Goal: Information Seeking & Learning: Check status

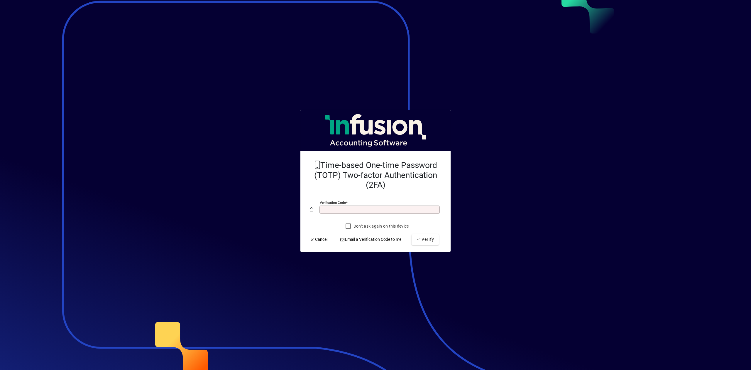
click at [339, 205] on div "Verification code" at bounding box center [380, 209] width 120 height 8
type input "******"
click at [412, 234] on button "Verify" at bounding box center [425, 239] width 27 height 11
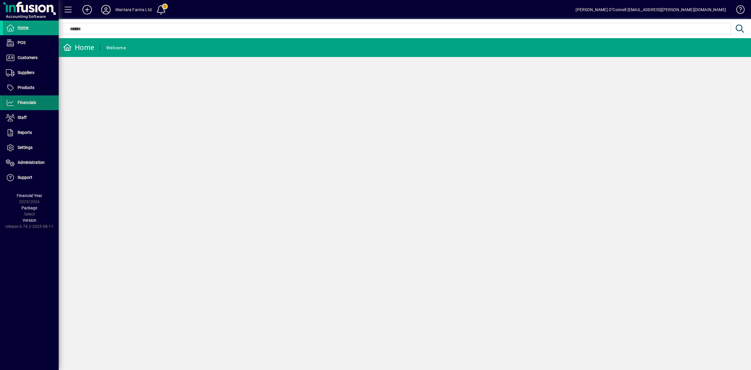
click at [24, 105] on span "Financials" at bounding box center [27, 102] width 18 height 5
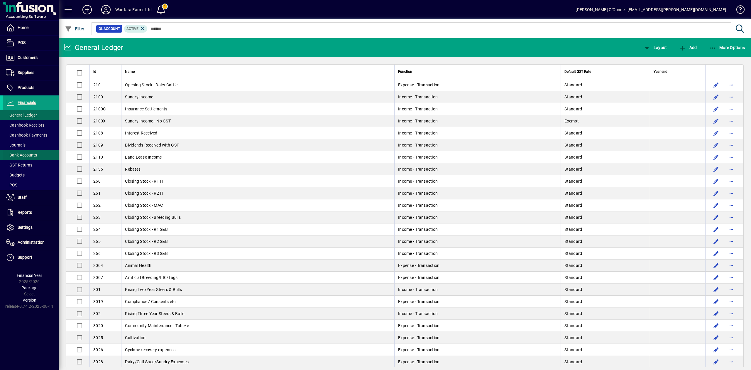
click at [22, 154] on span "Bank Accounts" at bounding box center [21, 155] width 31 height 5
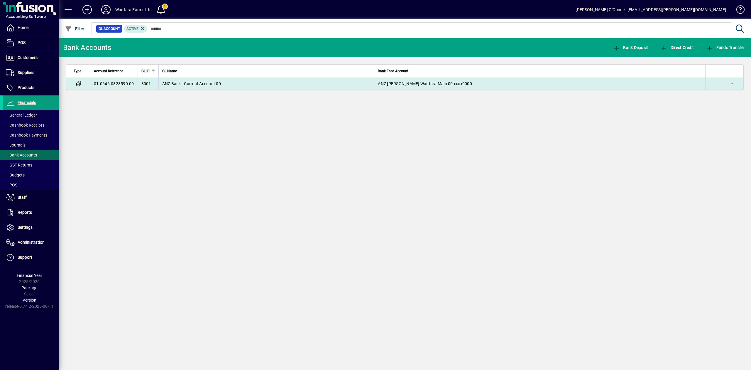
click at [154, 86] on td "8001" at bounding box center [148, 84] width 21 height 12
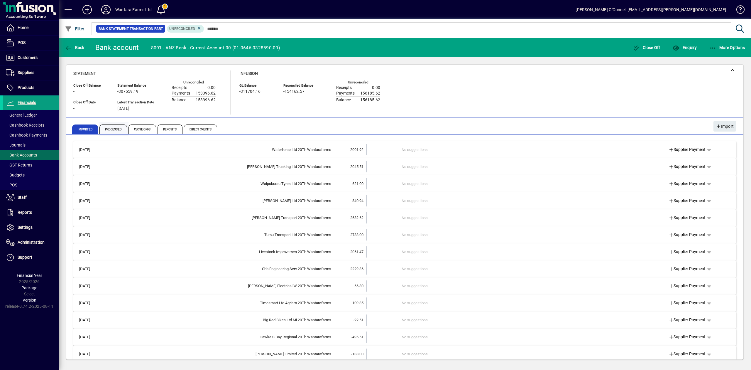
click at [112, 129] on span "Processed" at bounding box center [114, 128] width 28 height 9
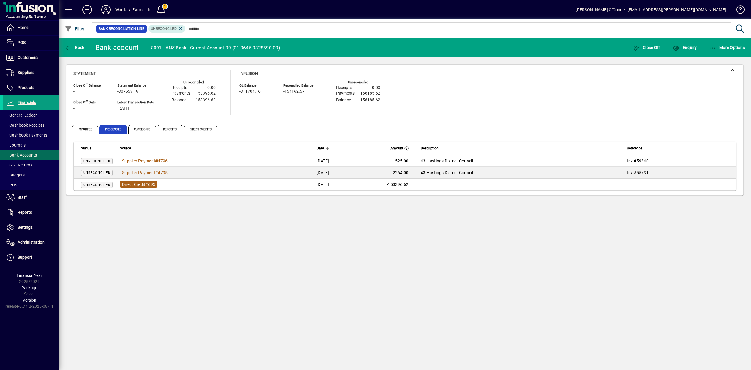
click at [140, 183] on span "Direct Credit" at bounding box center [133, 184] width 23 height 5
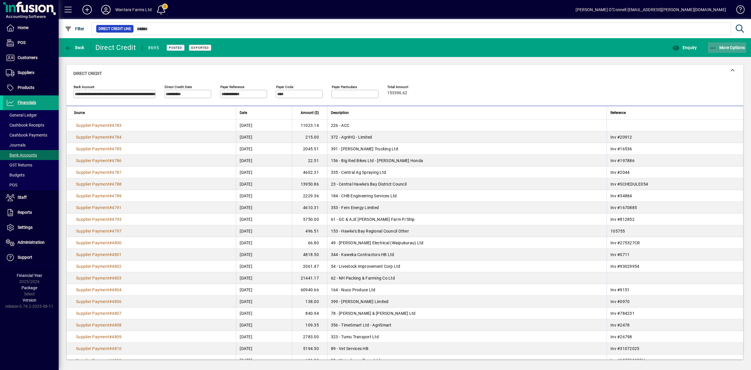
click at [713, 48] on icon "button" at bounding box center [713, 48] width 7 height 6
click at [586, 90] on div at bounding box center [375, 185] width 751 height 370
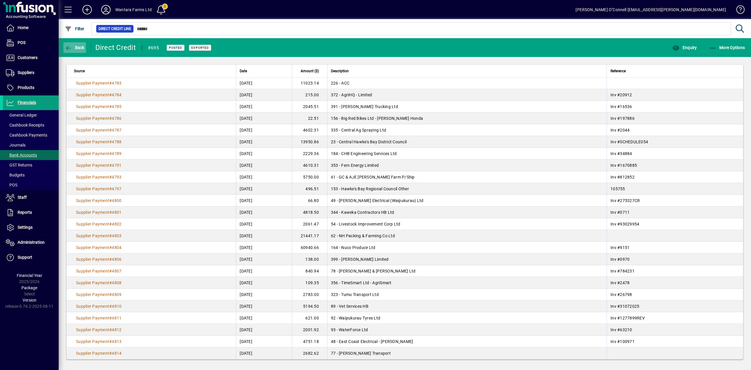
click at [73, 43] on span "button" at bounding box center [74, 48] width 23 height 14
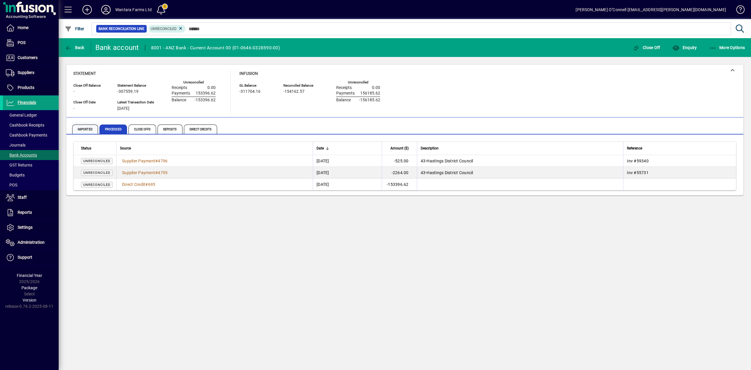
click at [88, 132] on span "Imported" at bounding box center [85, 128] width 26 height 9
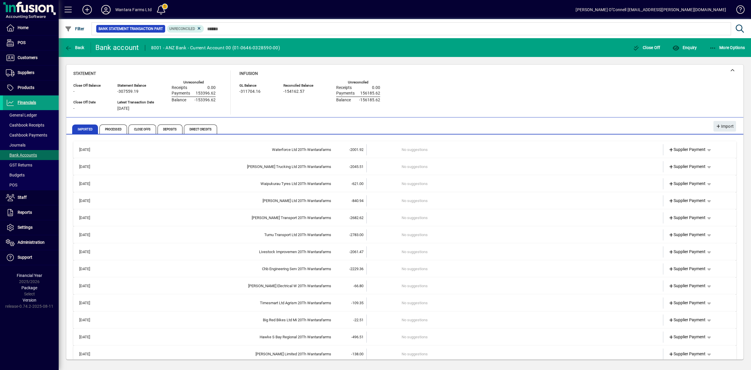
click at [419, 147] on td "No suggestions" at bounding box center [515, 149] width 227 height 11
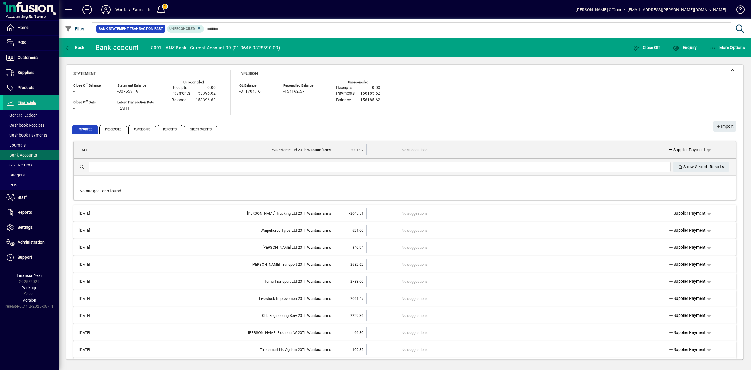
click at [415, 148] on td "No suggestions" at bounding box center [515, 149] width 227 height 11
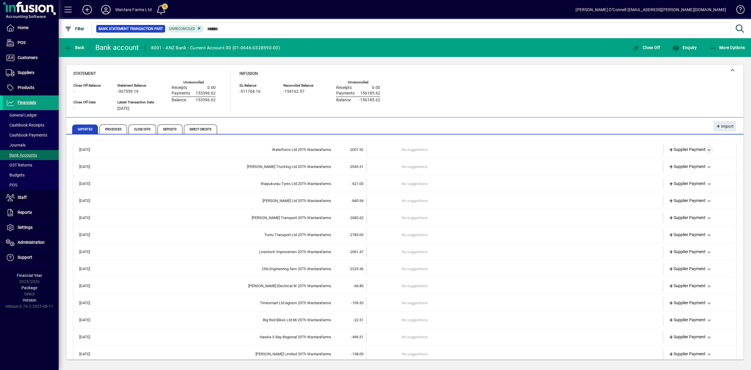
click at [707, 149] on span "button" at bounding box center [709, 150] width 14 height 14
click at [540, 148] on div at bounding box center [375, 185] width 751 height 370
drag, startPoint x: 419, startPoint y: 145, endPoint x: 416, endPoint y: 145, distance: 3.2
click at [419, 145] on td "No suggestions" at bounding box center [515, 149] width 227 height 11
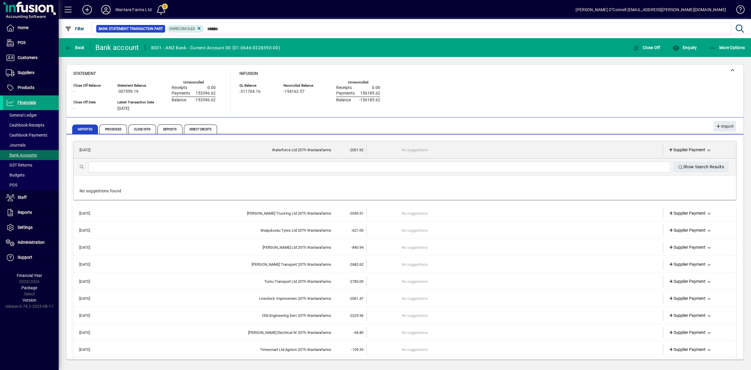
click at [353, 151] on span "-2001.92" at bounding box center [356, 150] width 14 height 4
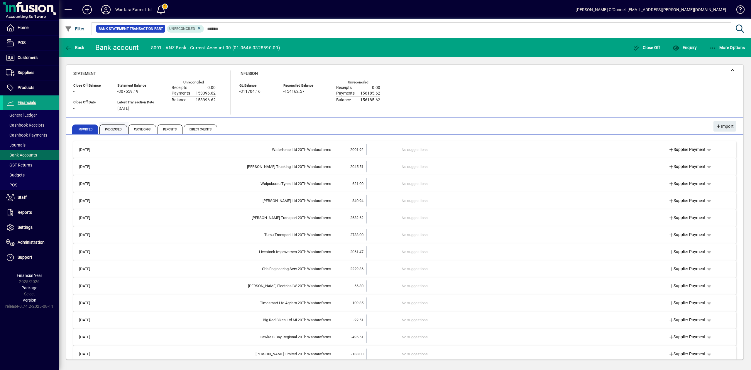
click at [112, 129] on span "Processed" at bounding box center [114, 128] width 28 height 9
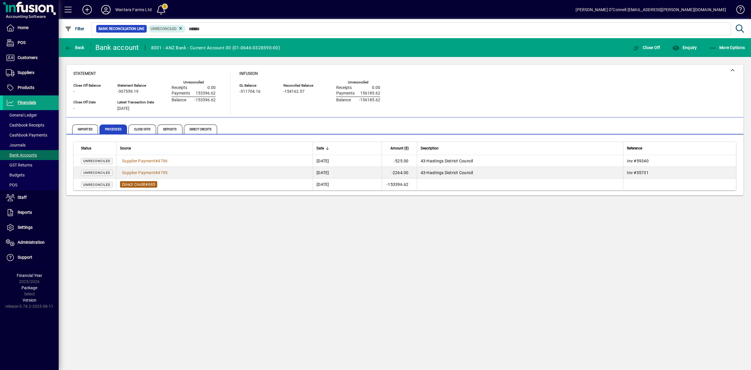
click at [132, 182] on span "Direct Credit" at bounding box center [133, 184] width 23 height 5
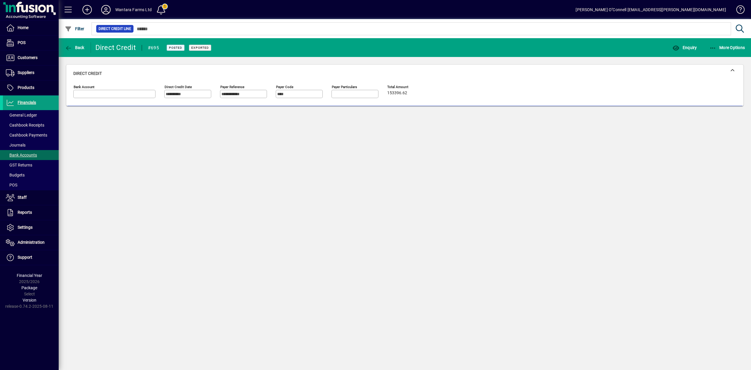
type input "**********"
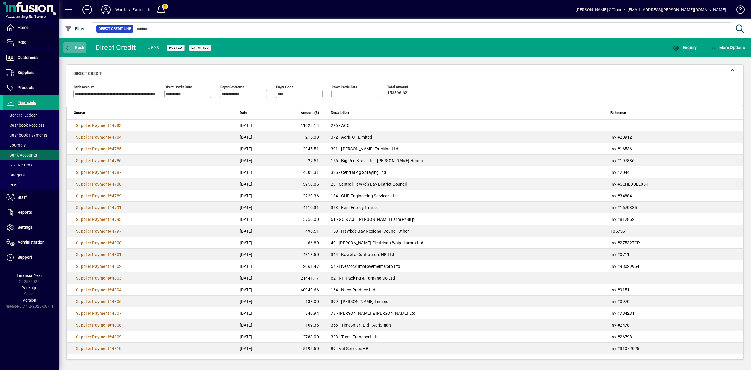
click at [81, 45] on span "button" at bounding box center [74, 48] width 23 height 14
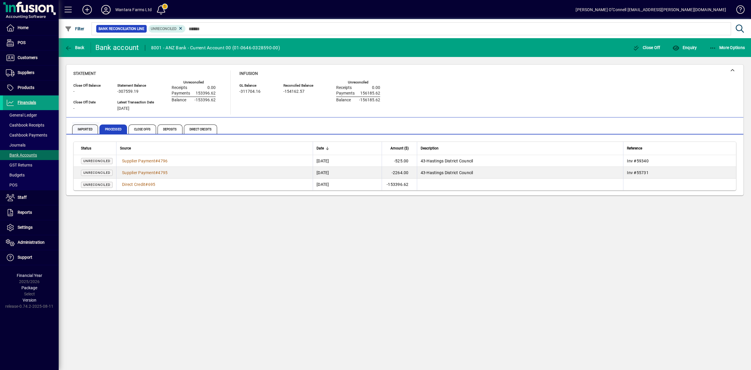
click at [83, 132] on span "Imported" at bounding box center [85, 128] width 26 height 9
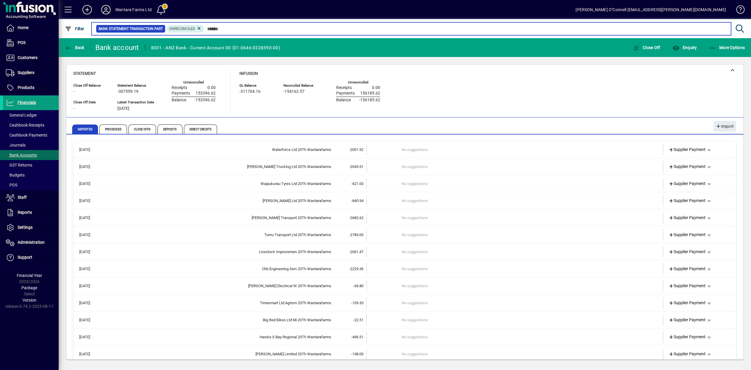
scroll to position [143, 0]
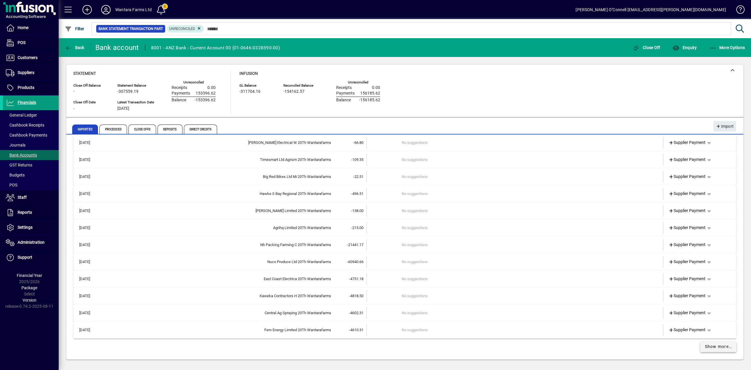
click at [706, 349] on span "Show more…" at bounding box center [718, 346] width 27 height 6
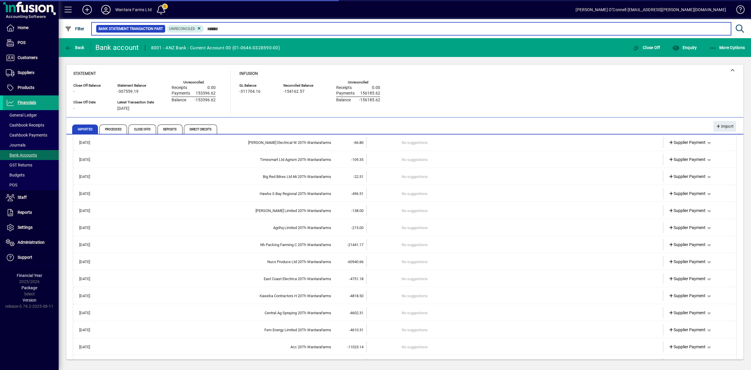
scroll to position [195, 0]
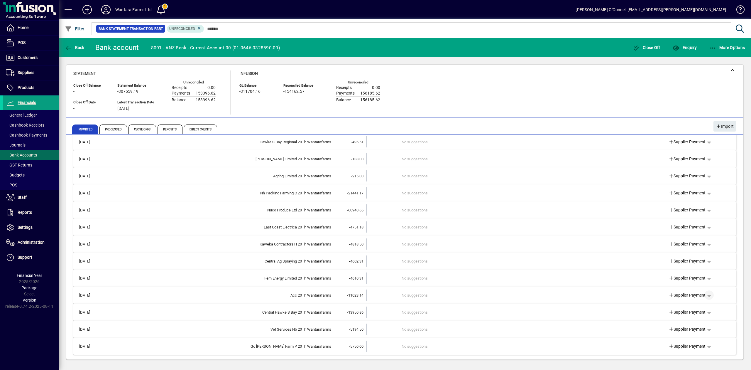
click at [706, 295] on span "button" at bounding box center [709, 295] width 14 height 14
click at [497, 275] on div at bounding box center [375, 185] width 751 height 370
click at [353, 297] on td "-11023.14" at bounding box center [348, 294] width 35 height 11
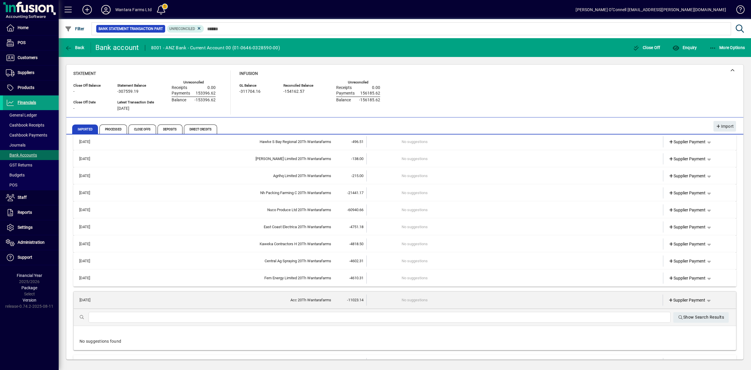
click at [339, 296] on td "-11023.14" at bounding box center [348, 299] width 35 height 11
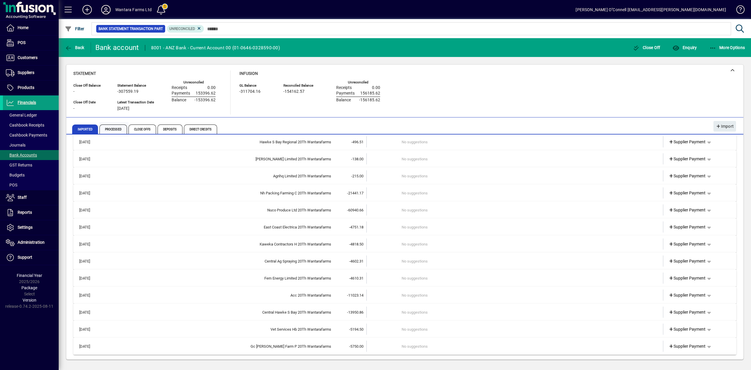
click at [109, 128] on span "Processed" at bounding box center [114, 128] width 28 height 9
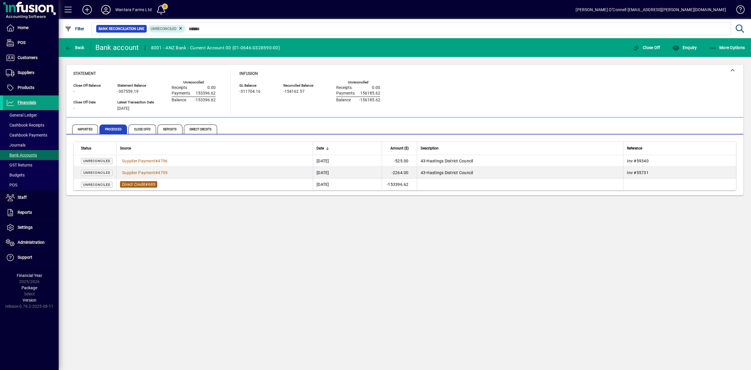
click at [133, 185] on span "Direct Credit" at bounding box center [133, 184] width 23 height 5
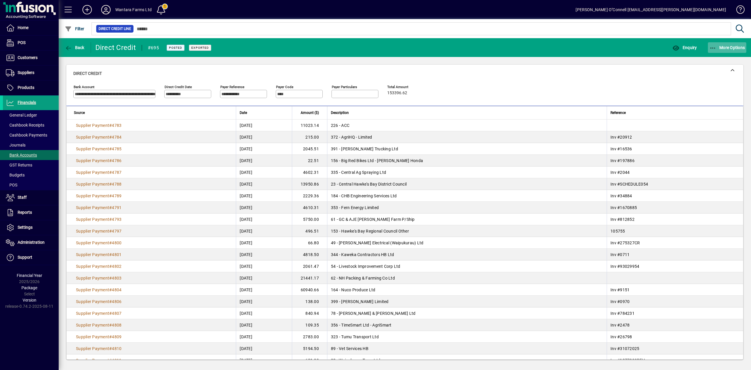
click at [717, 48] on span "More Options" at bounding box center [728, 47] width 36 height 5
click at [558, 82] on div at bounding box center [375, 185] width 751 height 370
click at [713, 52] on span "button" at bounding box center [727, 48] width 39 height 14
click at [558, 79] on div at bounding box center [375, 185] width 751 height 370
click at [30, 153] on span "Bank Accounts" at bounding box center [21, 155] width 31 height 5
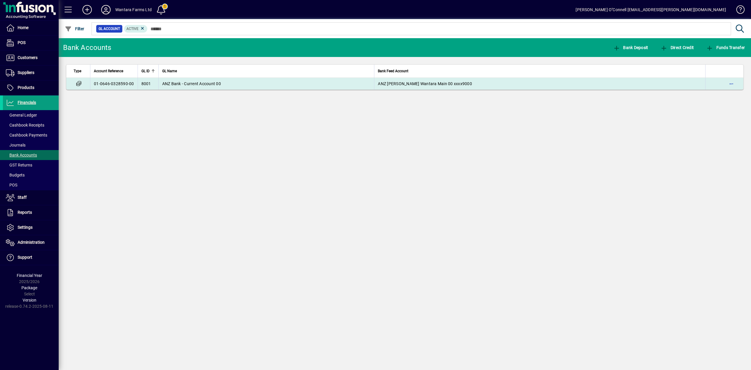
click at [119, 82] on td "01-0646-0328590-00" at bounding box center [114, 84] width 48 height 12
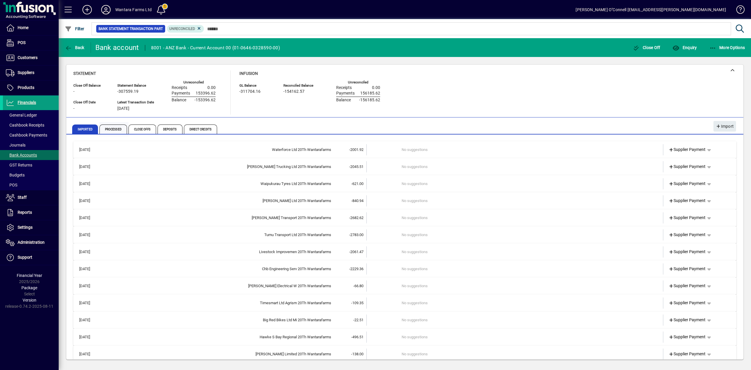
click at [116, 128] on span "Processed" at bounding box center [114, 128] width 28 height 9
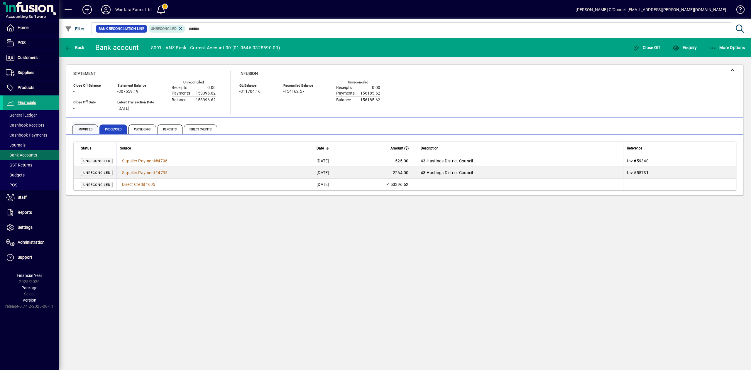
click at [78, 130] on span "Imported" at bounding box center [85, 128] width 26 height 9
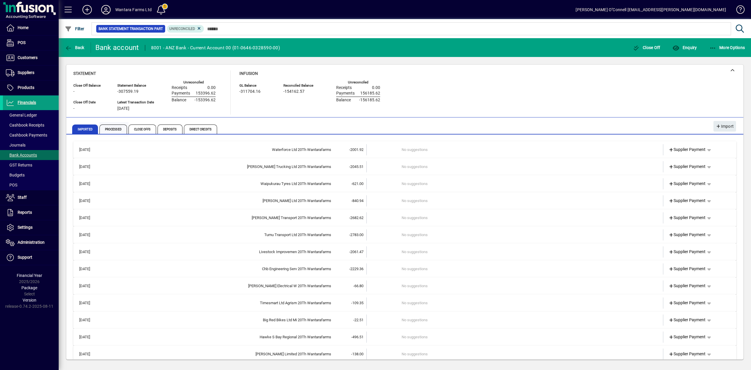
click at [119, 126] on span "Processed" at bounding box center [114, 128] width 28 height 9
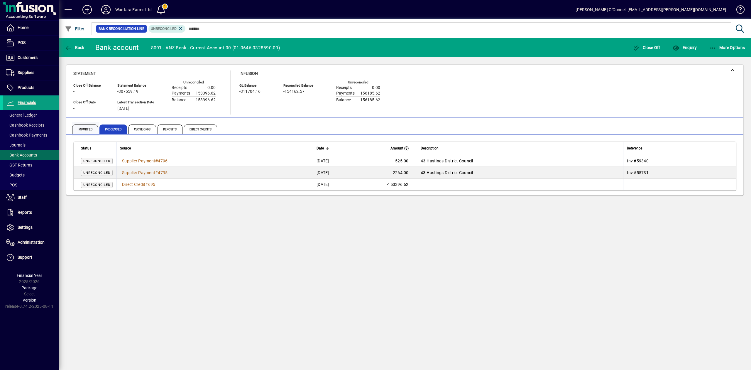
click at [86, 130] on span "Imported" at bounding box center [85, 128] width 26 height 9
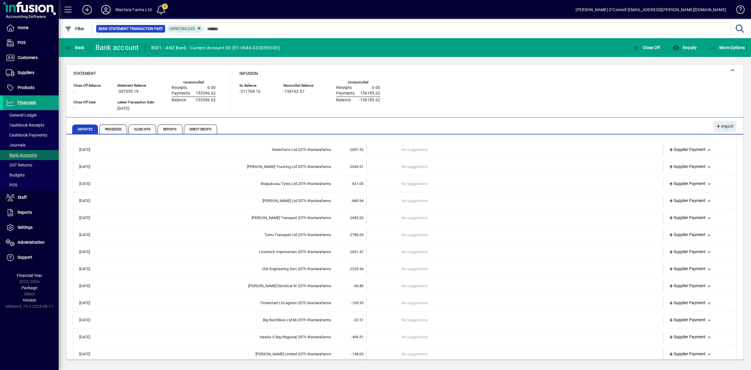
click at [114, 124] on span "Processed" at bounding box center [114, 129] width 29 height 14
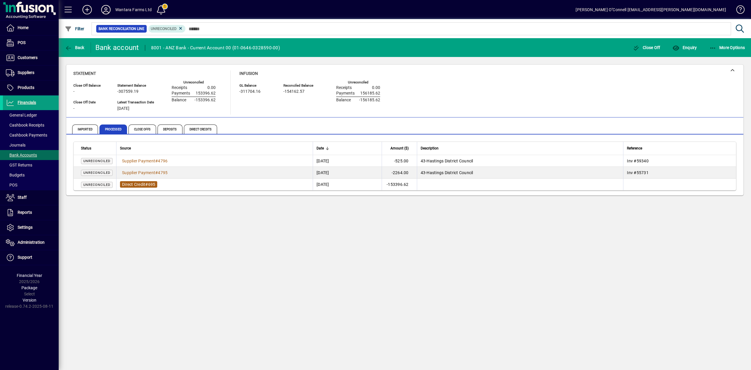
click at [140, 183] on span "Direct Credit" at bounding box center [133, 184] width 23 height 5
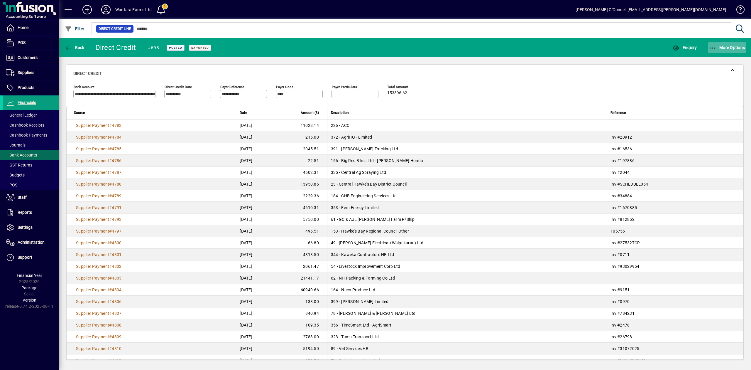
click at [719, 46] on span "More Options" at bounding box center [728, 47] width 36 height 5
click at [602, 83] on div at bounding box center [375, 185] width 751 height 370
click at [76, 46] on span "Back" at bounding box center [75, 47] width 20 height 5
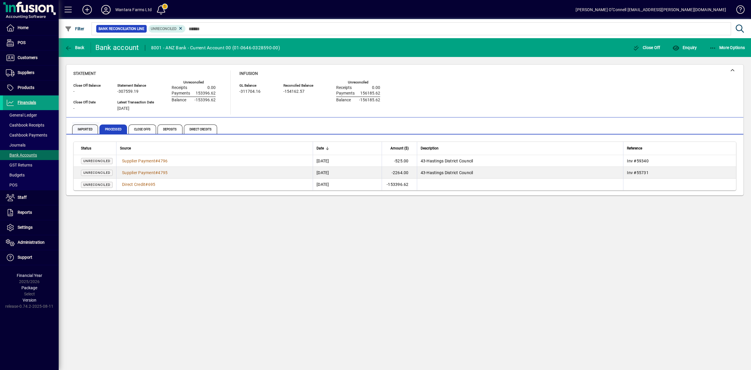
click at [92, 126] on span "Imported" at bounding box center [85, 128] width 26 height 9
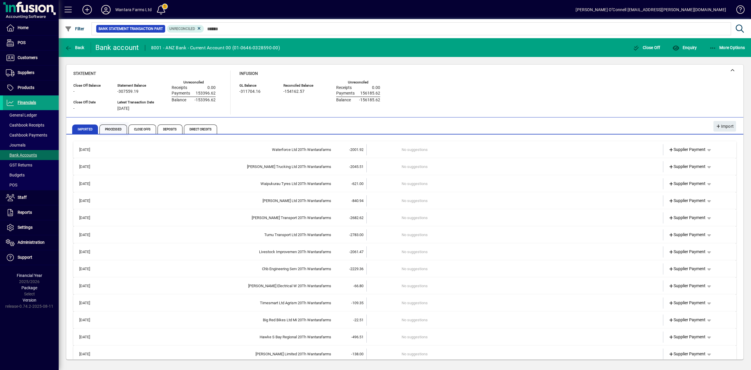
click at [110, 124] on span "Processed" at bounding box center [114, 129] width 29 height 14
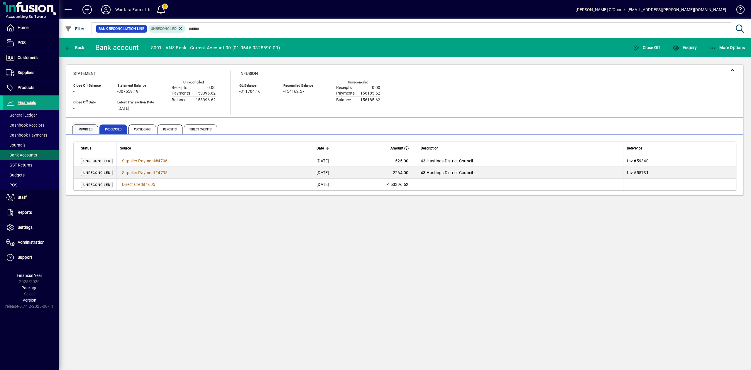
click at [85, 128] on span "Imported" at bounding box center [85, 128] width 26 height 9
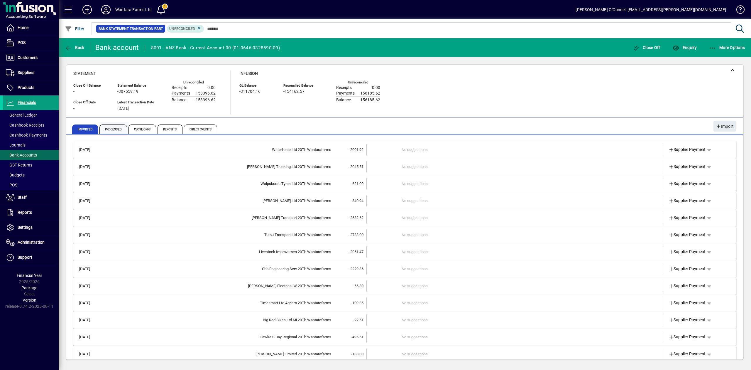
click at [111, 128] on span "Processed" at bounding box center [114, 128] width 28 height 9
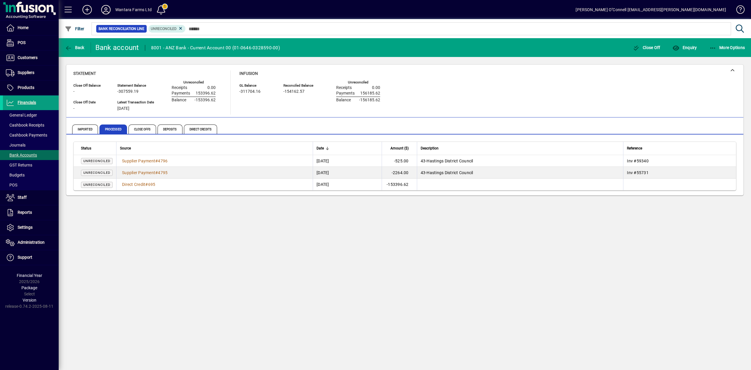
click at [162, 187] on td "Direct Credit # 695" at bounding box center [214, 184] width 197 height 12
click at [138, 182] on span "Direct Credit" at bounding box center [133, 184] width 23 height 5
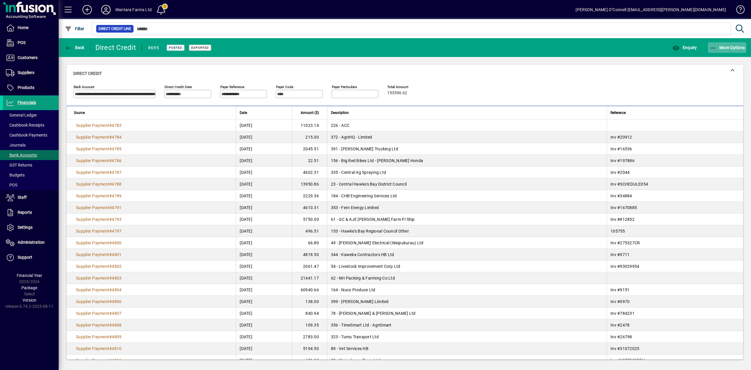
click at [725, 52] on span "button" at bounding box center [727, 48] width 39 height 14
click at [524, 99] on div at bounding box center [375, 185] width 751 height 370
click at [33, 155] on span "Bank Accounts" at bounding box center [21, 155] width 31 height 5
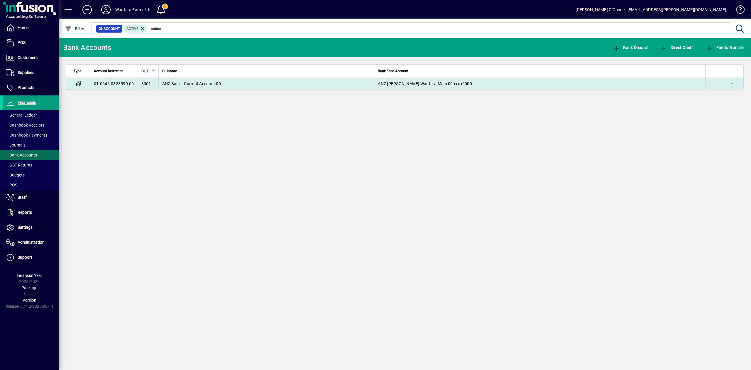
click at [107, 82] on td "01-0646-0328590-00" at bounding box center [114, 84] width 48 height 12
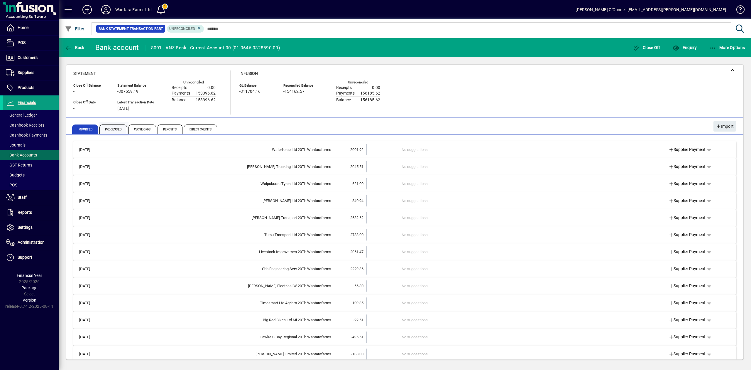
click at [117, 124] on span "Processed" at bounding box center [114, 129] width 29 height 14
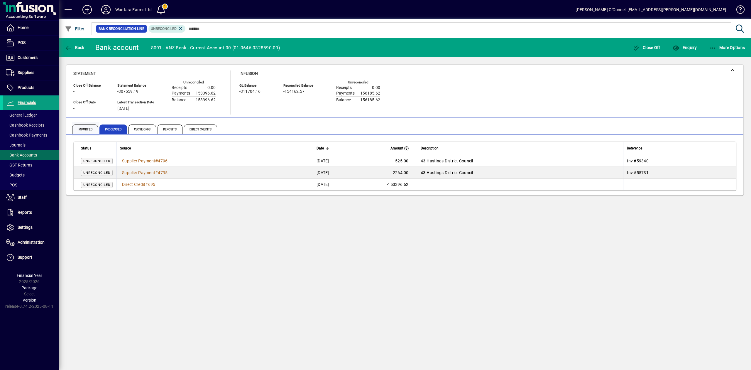
click at [89, 130] on span "Imported" at bounding box center [85, 128] width 26 height 9
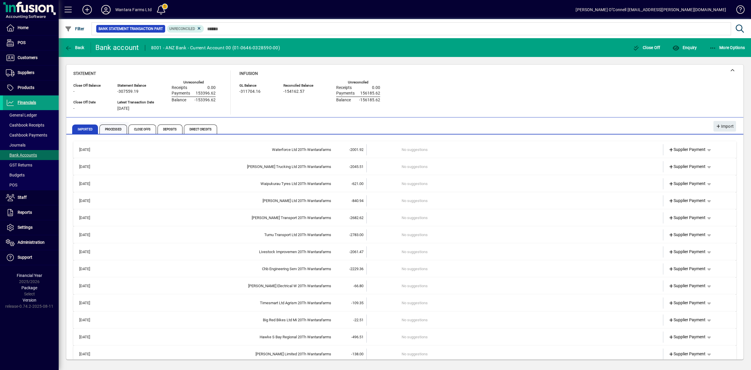
click at [100, 129] on span "Processed" at bounding box center [114, 128] width 28 height 9
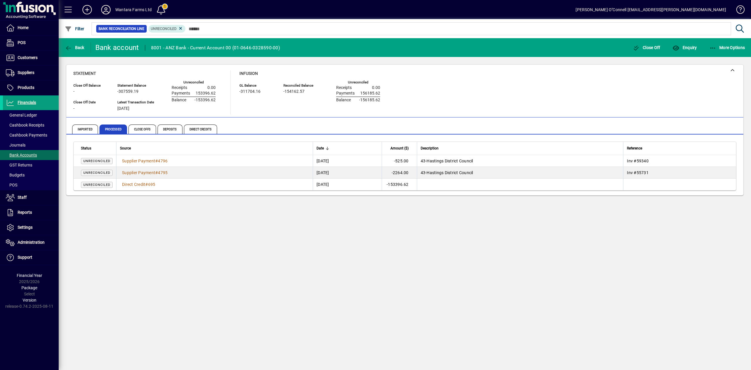
click at [160, 184] on td "Direct Credit # 695" at bounding box center [214, 184] width 197 height 12
click at [150, 182] on span "695" at bounding box center [151, 184] width 7 height 5
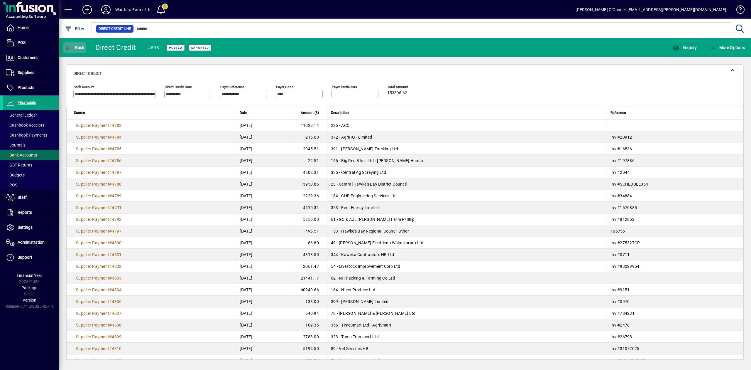
click at [69, 48] on icon "button" at bounding box center [68, 48] width 7 height 6
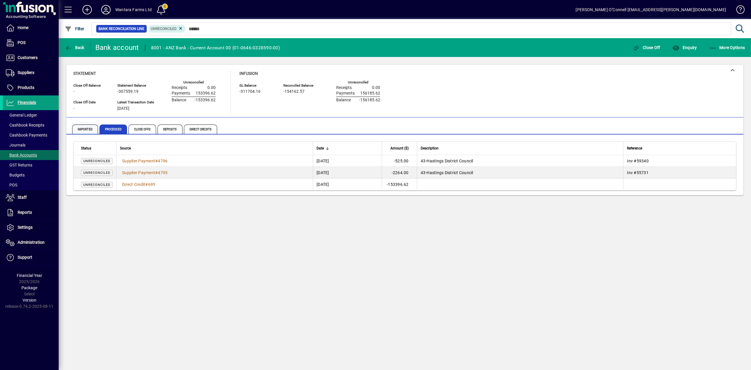
click at [86, 132] on span "Imported" at bounding box center [85, 128] width 26 height 9
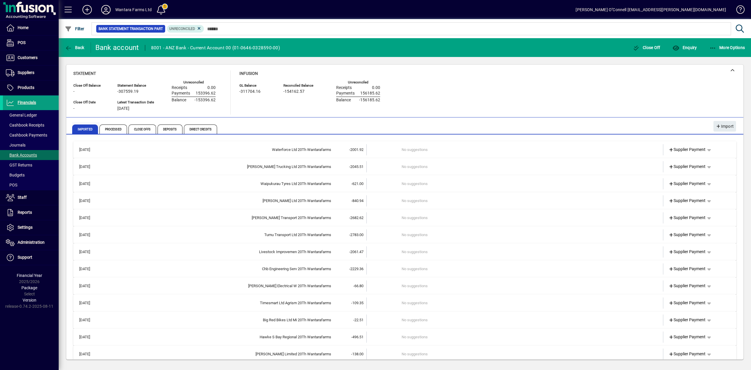
click at [82, 129] on span "Imported" at bounding box center [85, 128] width 26 height 9
click at [111, 129] on span "Processed" at bounding box center [114, 128] width 28 height 9
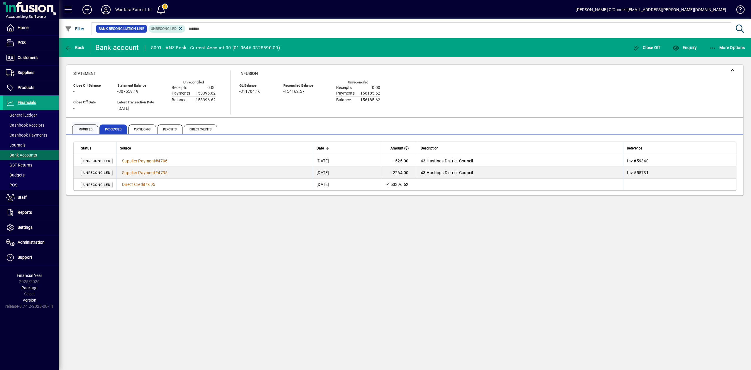
click at [82, 129] on span "Imported" at bounding box center [85, 128] width 26 height 9
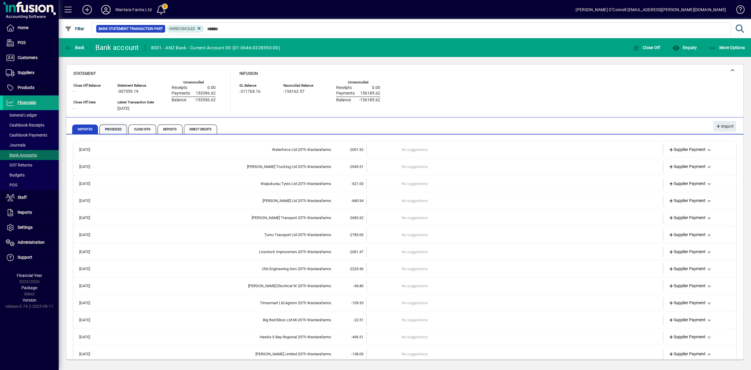
click at [116, 132] on span "Processed" at bounding box center [114, 128] width 28 height 9
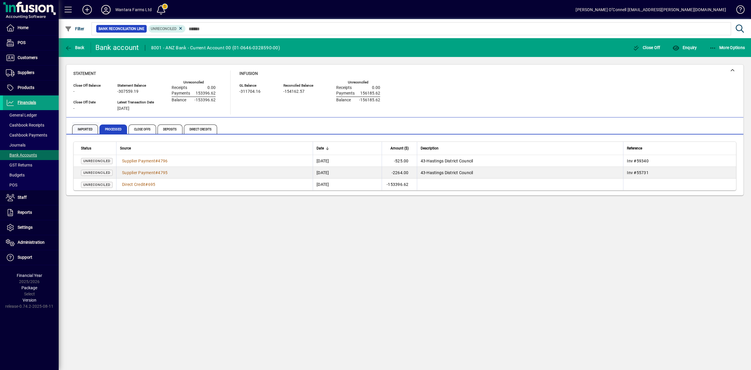
click at [82, 128] on span "Imported" at bounding box center [85, 128] width 26 height 9
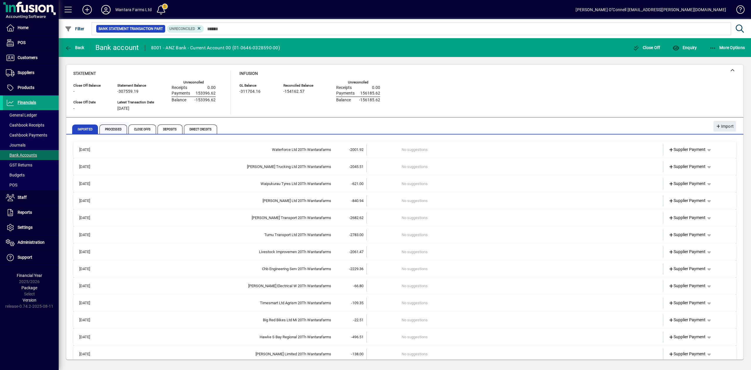
click at [107, 129] on span "Processed" at bounding box center [114, 128] width 28 height 9
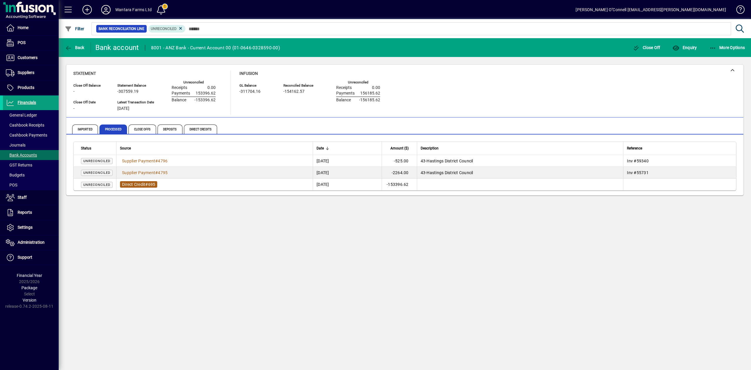
click at [139, 184] on span "Direct Credit" at bounding box center [133, 184] width 23 height 5
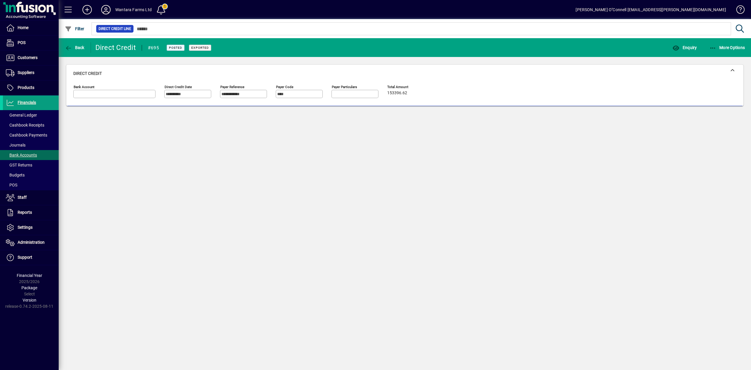
type input "**********"
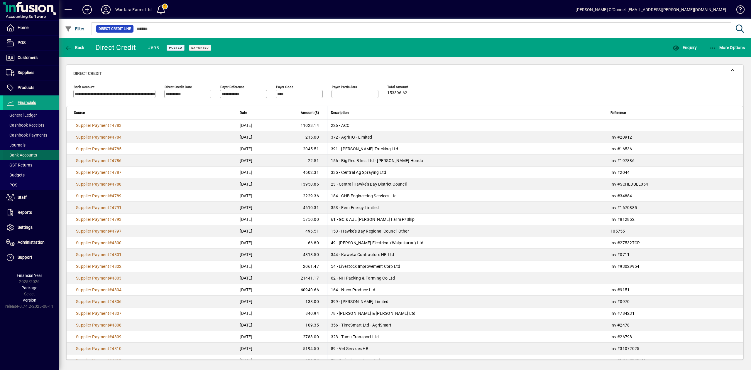
drag, startPoint x: 45, startPoint y: 159, endPoint x: 39, endPoint y: 156, distance: 5.9
click at [39, 156] on span at bounding box center [31, 155] width 56 height 14
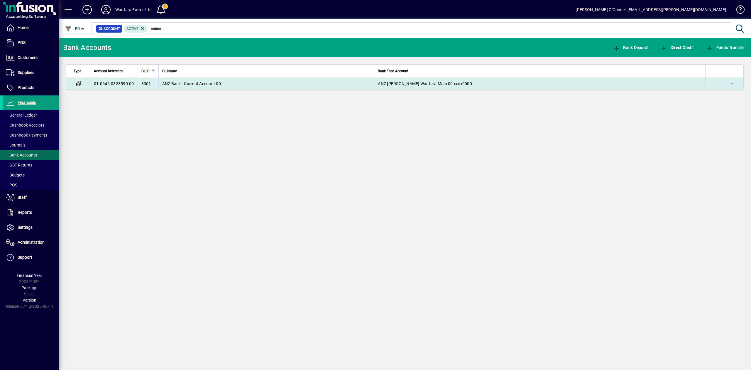
click at [101, 82] on td "01-0646-0328590-00" at bounding box center [114, 84] width 48 height 12
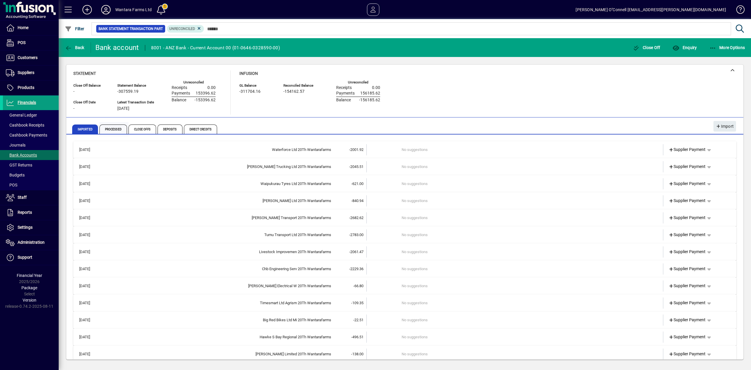
click at [114, 129] on span "Processed" at bounding box center [114, 128] width 28 height 9
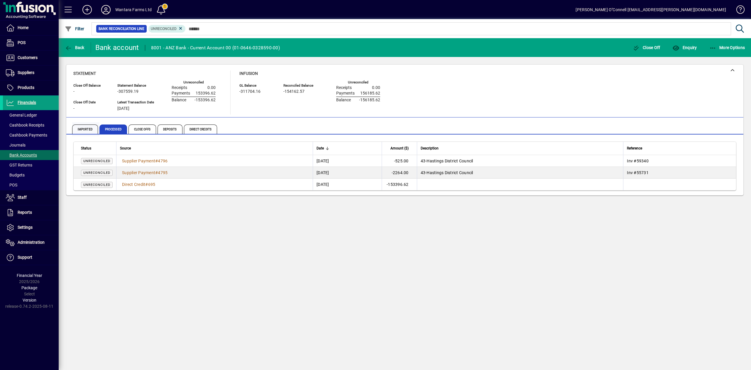
click at [82, 131] on span "Imported" at bounding box center [85, 128] width 26 height 9
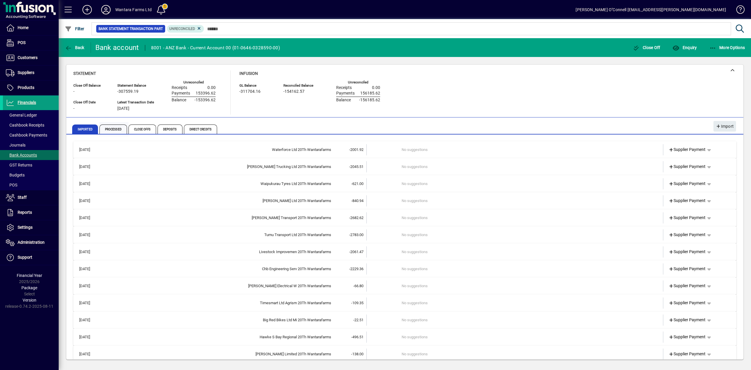
click at [109, 128] on span "Processed" at bounding box center [114, 128] width 28 height 9
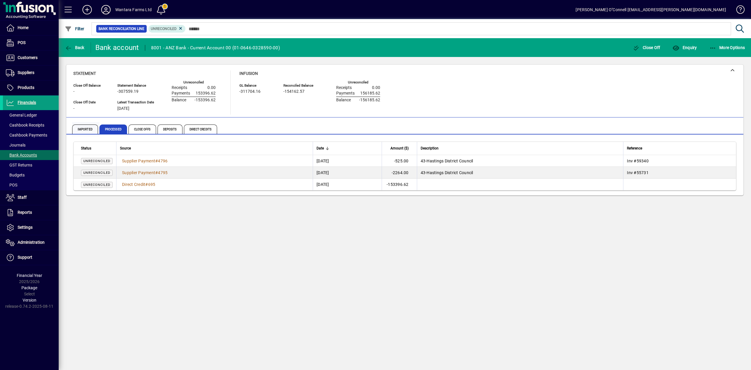
click at [89, 126] on span "Imported" at bounding box center [85, 128] width 26 height 9
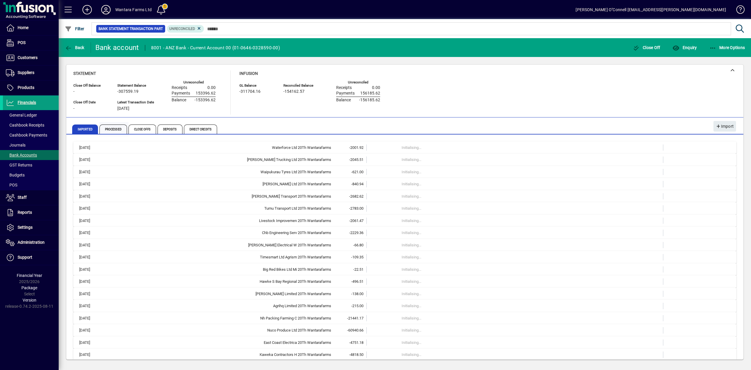
click at [107, 127] on span "Processed" at bounding box center [114, 128] width 28 height 9
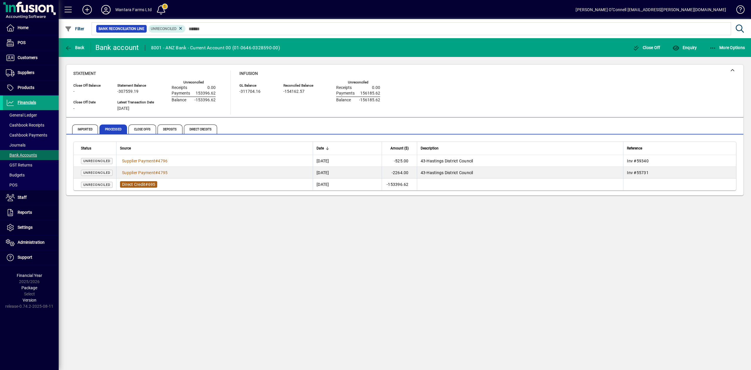
click at [134, 184] on span "Direct Credit" at bounding box center [133, 184] width 23 height 5
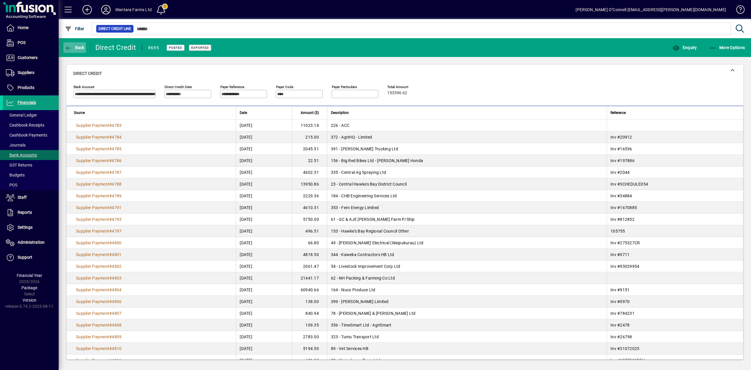
click at [85, 50] on span "button" at bounding box center [74, 48] width 23 height 14
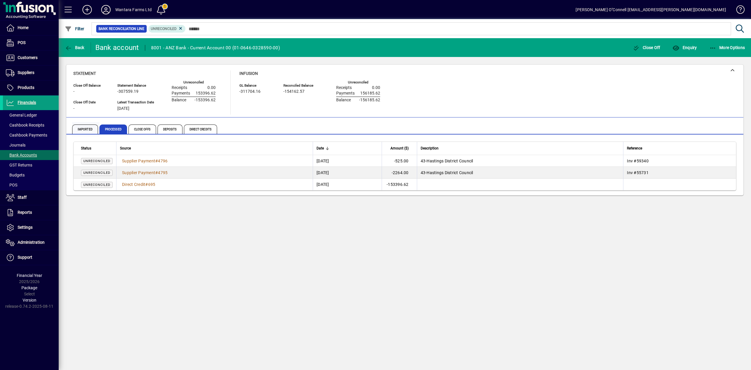
click at [80, 126] on span "Imported" at bounding box center [85, 128] width 26 height 9
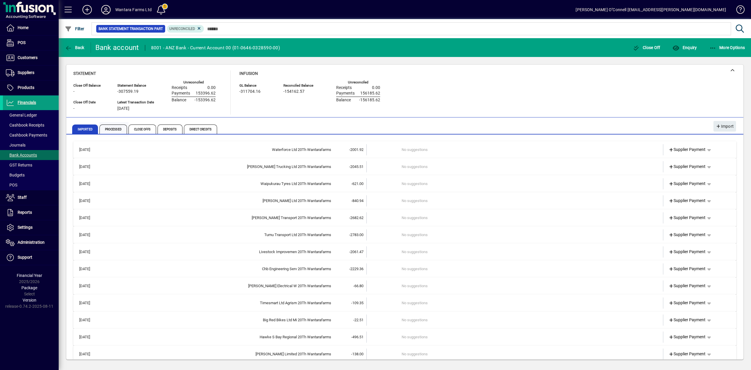
click at [105, 128] on span "Processed" at bounding box center [114, 128] width 28 height 9
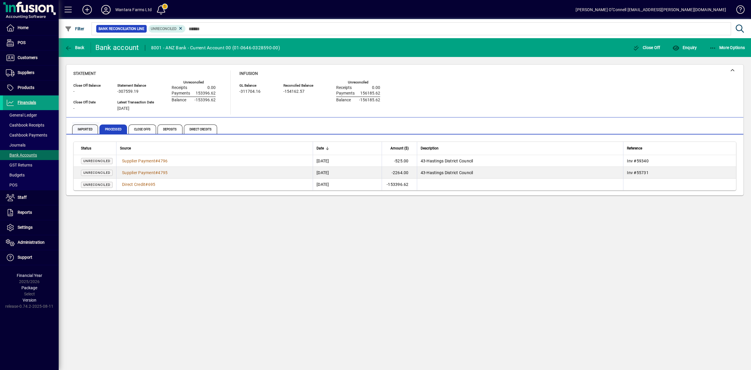
click at [82, 127] on span "Imported" at bounding box center [85, 128] width 26 height 9
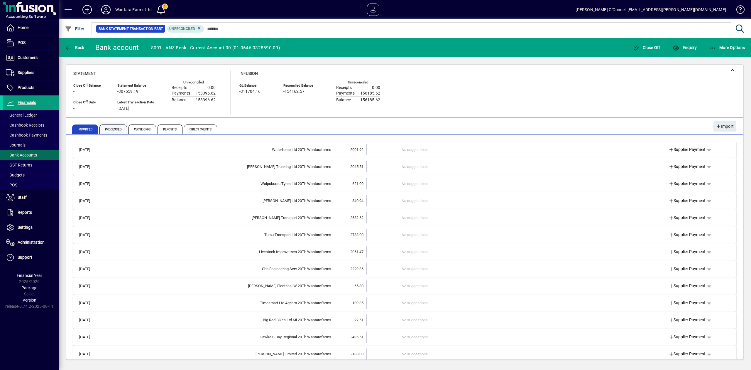
click at [110, 127] on span "Processed" at bounding box center [114, 128] width 28 height 9
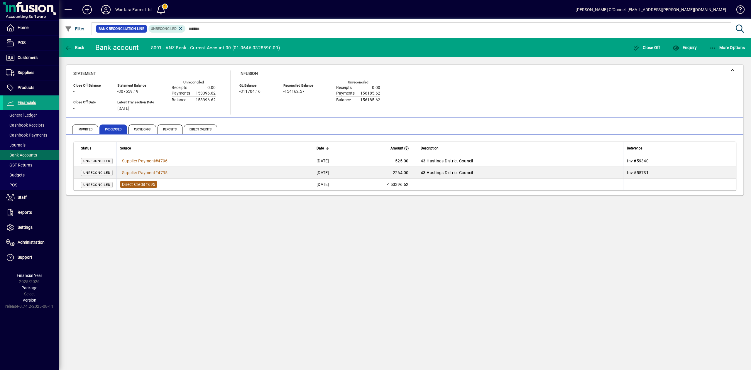
click at [148, 184] on span "#" at bounding box center [146, 184] width 3 height 5
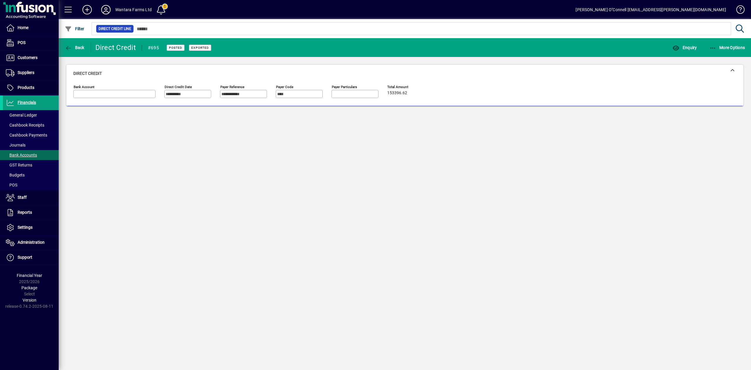
type input "**********"
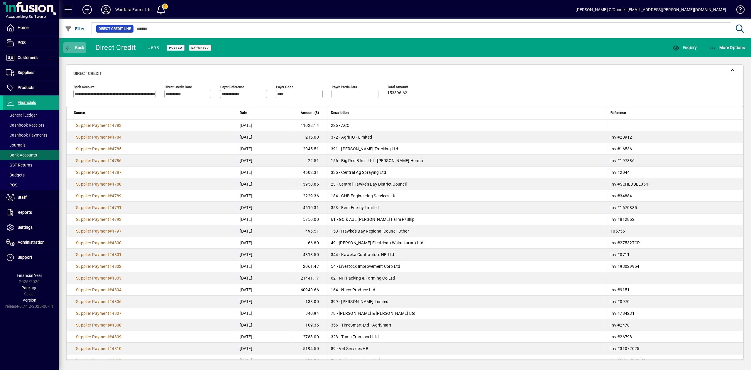
click at [78, 46] on span "Back" at bounding box center [75, 47] width 20 height 5
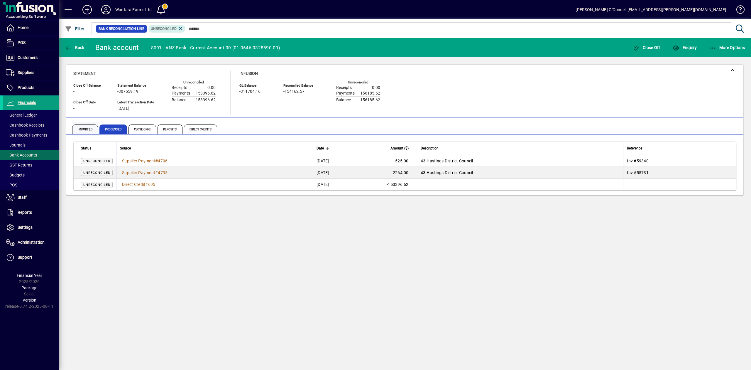
click at [91, 127] on span "Imported" at bounding box center [85, 128] width 26 height 9
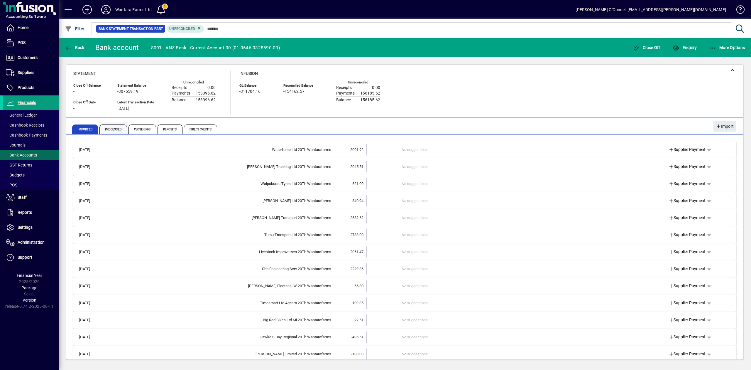
click at [115, 127] on span "Processed" at bounding box center [114, 128] width 28 height 9
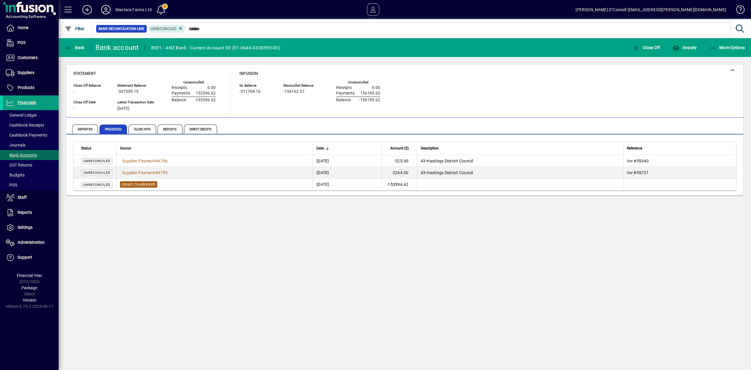
click at [144, 184] on span "Direct Credit" at bounding box center [133, 184] width 23 height 5
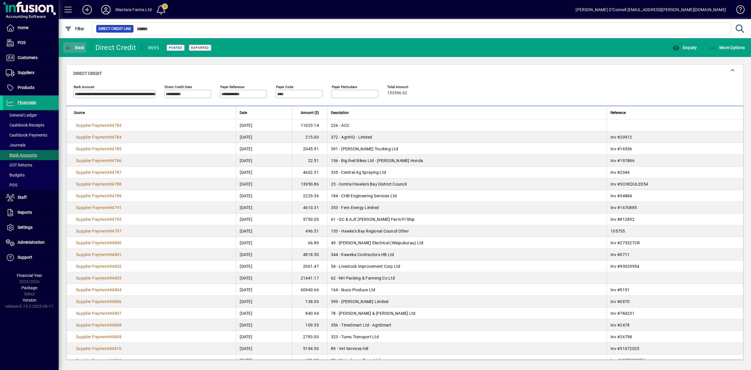
click at [79, 46] on span "Back" at bounding box center [75, 47] width 20 height 5
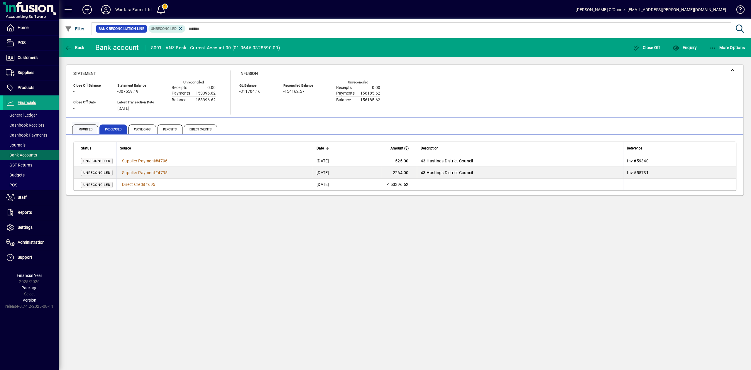
click at [87, 127] on span "Imported" at bounding box center [85, 128] width 26 height 9
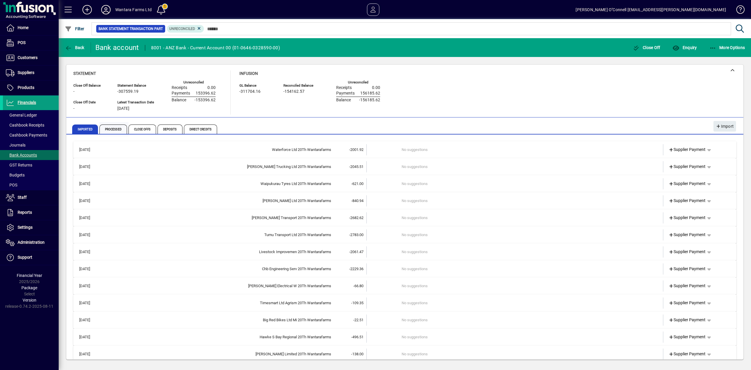
click at [112, 133] on span "Processed" at bounding box center [114, 128] width 28 height 9
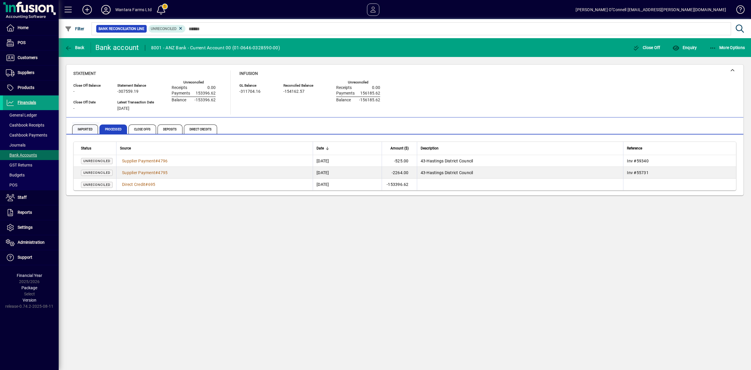
click at [82, 128] on span "Imported" at bounding box center [85, 128] width 26 height 9
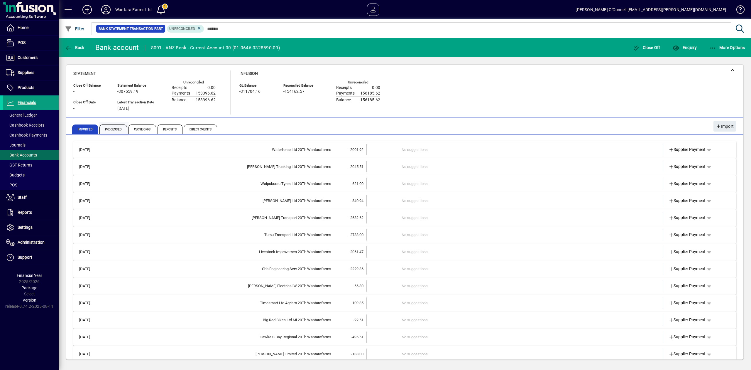
click at [114, 124] on span "Processed" at bounding box center [114, 129] width 29 height 14
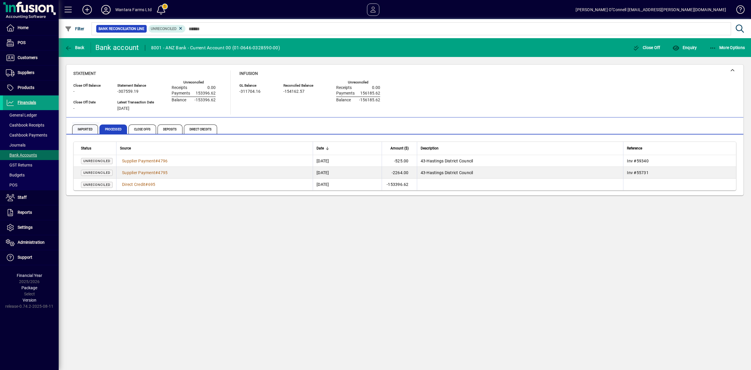
click at [82, 126] on span "Imported" at bounding box center [85, 128] width 26 height 9
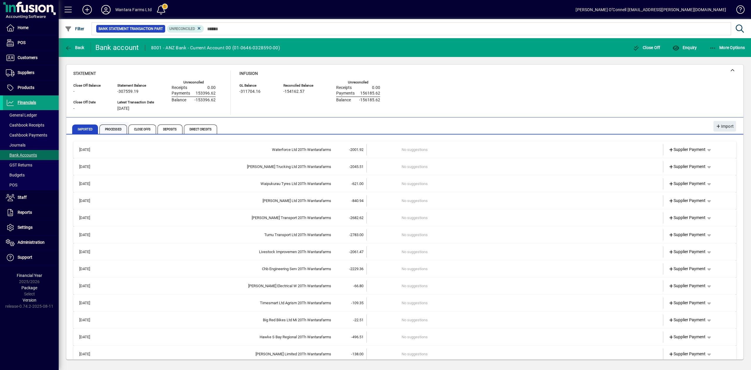
click at [111, 128] on span "Processed" at bounding box center [114, 128] width 28 height 9
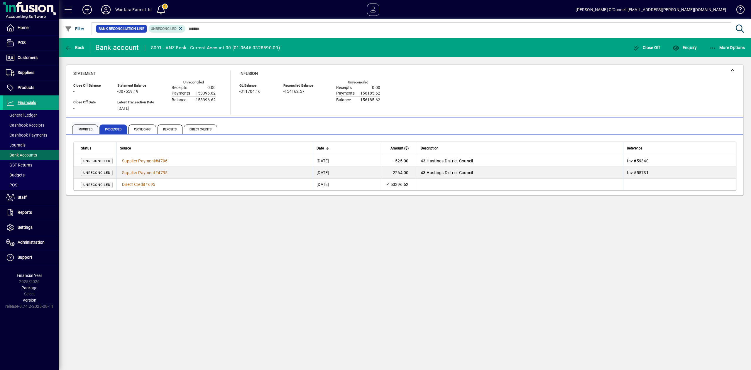
click at [86, 130] on span "Imported" at bounding box center [85, 128] width 26 height 9
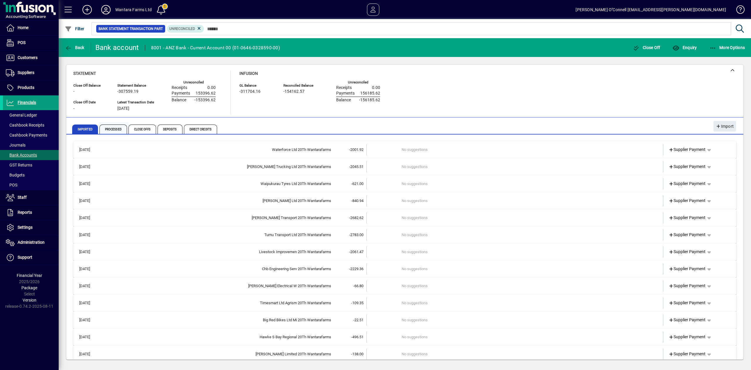
click at [119, 131] on span "Processed" at bounding box center [114, 128] width 28 height 9
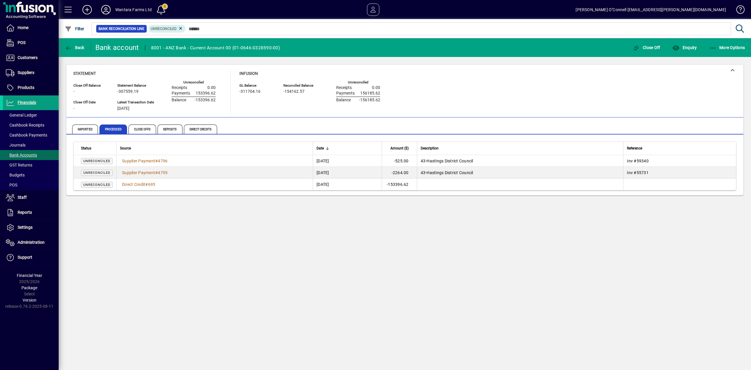
click at [137, 190] on td "Direct Credit # 695" at bounding box center [214, 184] width 197 height 12
click at [139, 187] on span "Direct Credit # 695" at bounding box center [138, 184] width 37 height 6
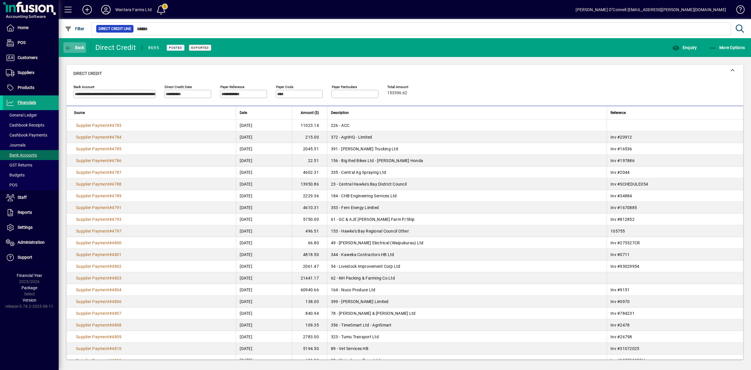
click at [73, 44] on span "button" at bounding box center [74, 48] width 23 height 14
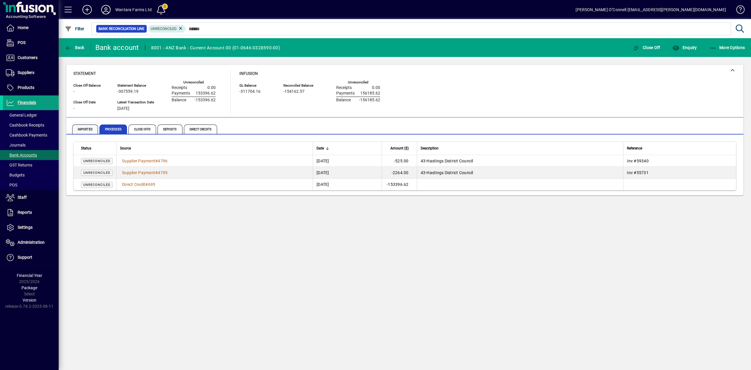
click at [87, 126] on span "Imported" at bounding box center [85, 128] width 26 height 9
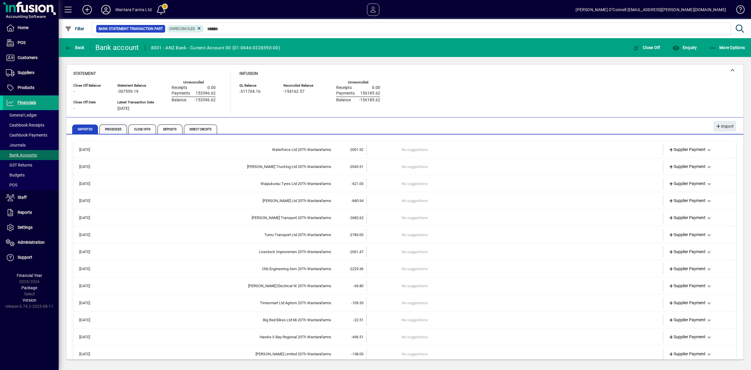
click at [118, 133] on span "Processed" at bounding box center [114, 128] width 28 height 9
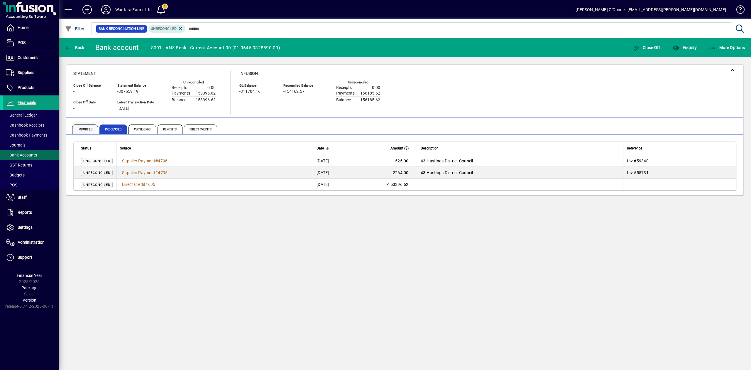
click at [79, 131] on span "Imported" at bounding box center [85, 128] width 26 height 9
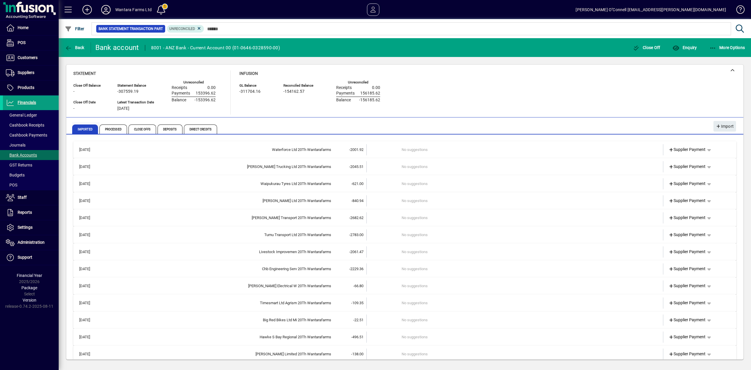
click at [84, 127] on span "Imported" at bounding box center [85, 128] width 26 height 9
click at [112, 126] on span "Processed" at bounding box center [114, 128] width 28 height 9
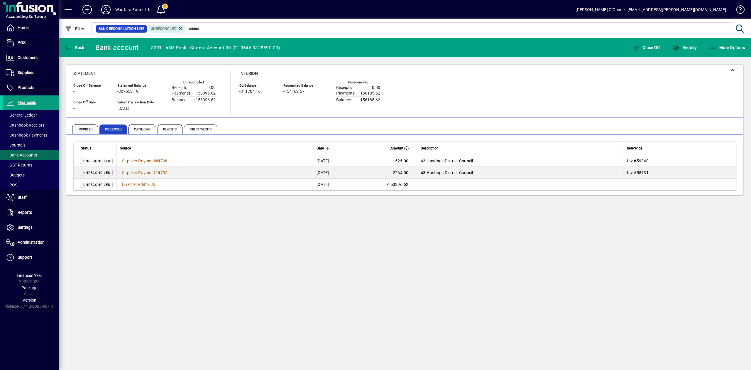
click at [87, 126] on span "Imported" at bounding box center [85, 128] width 26 height 9
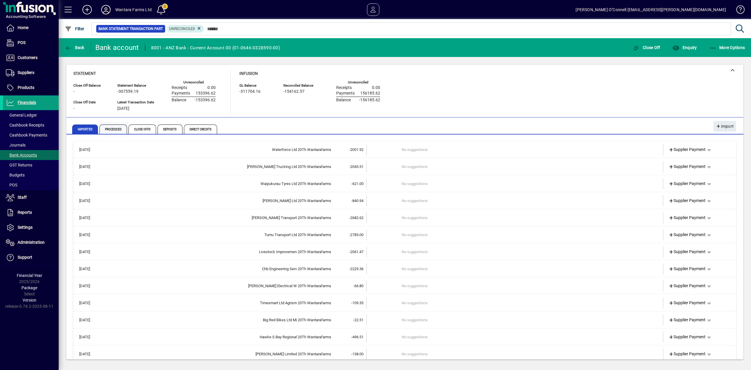
click at [117, 127] on span "Processed" at bounding box center [114, 128] width 28 height 9
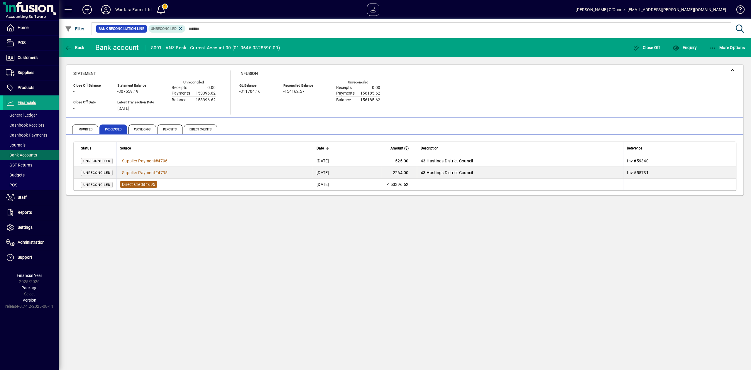
click at [144, 186] on span "Direct Credit" at bounding box center [133, 184] width 23 height 5
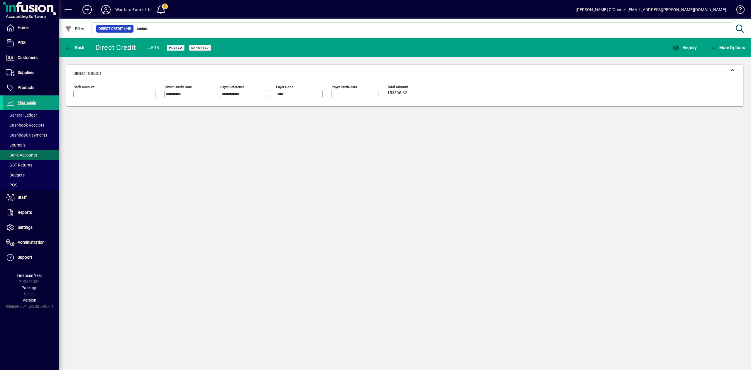
type input "**********"
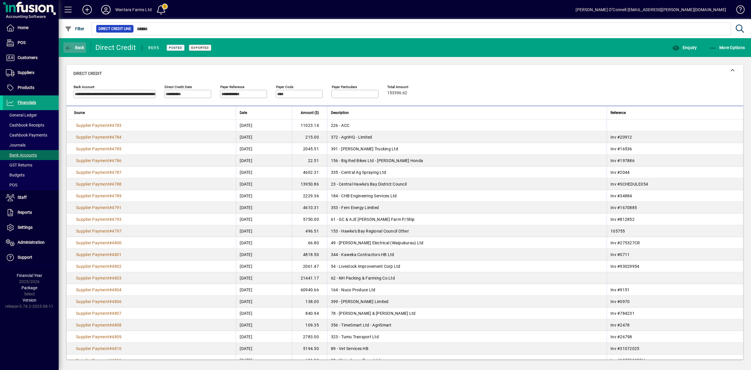
click at [80, 51] on span "button" at bounding box center [74, 48] width 23 height 14
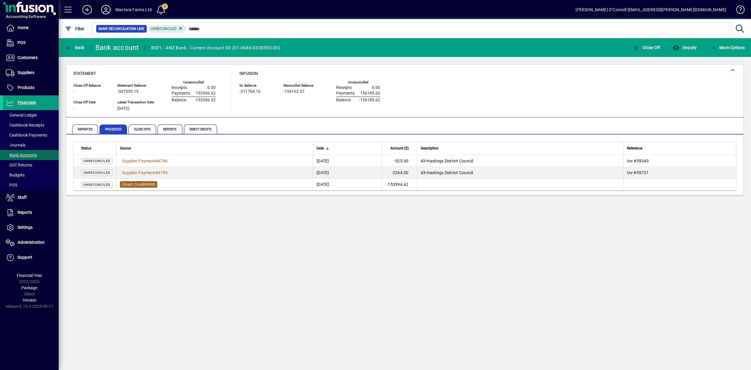
click at [142, 183] on span "Direct Credit" at bounding box center [133, 184] width 23 height 5
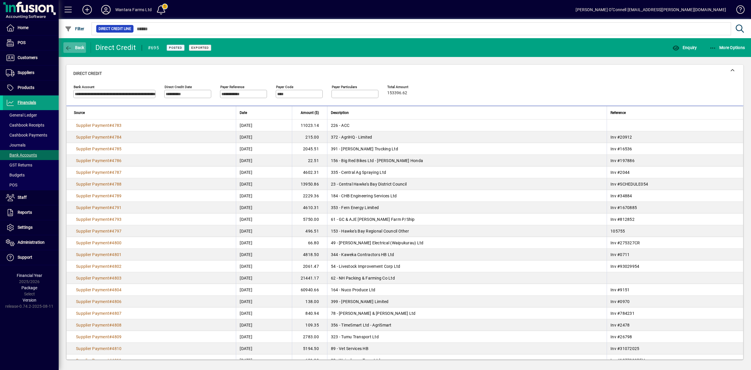
click at [74, 45] on span "button" at bounding box center [74, 48] width 23 height 14
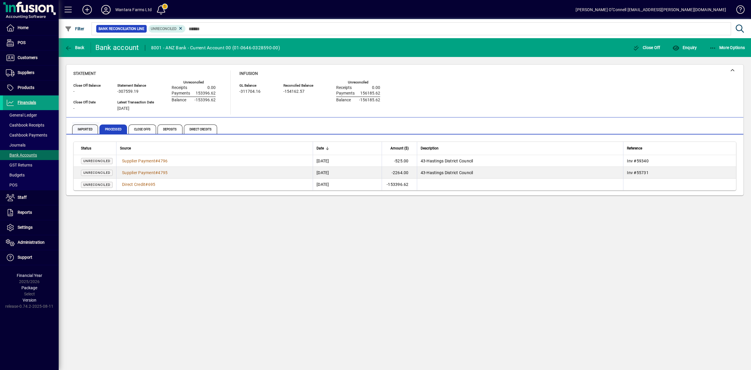
click at [86, 126] on span "Imported" at bounding box center [85, 128] width 26 height 9
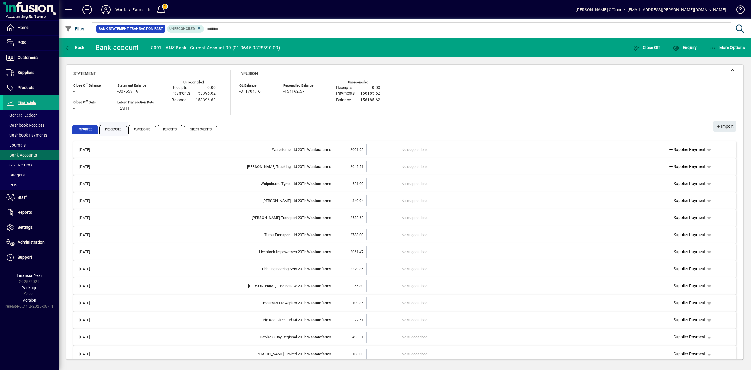
click at [119, 127] on span "Processed" at bounding box center [114, 128] width 28 height 9
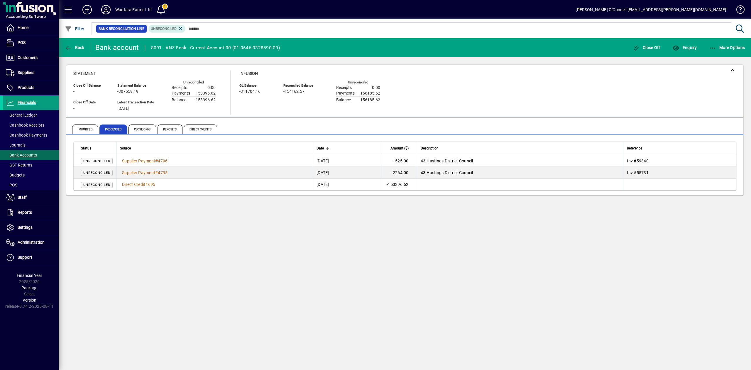
click at [174, 183] on td "Direct Credit # 695" at bounding box center [214, 184] width 197 height 12
click at [152, 185] on span "695" at bounding box center [151, 184] width 7 height 5
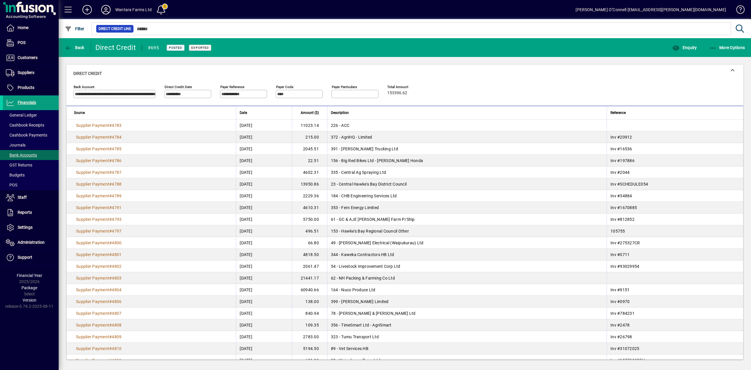
click at [76, 55] on mat-toolbar-row "Back Direct Credit #695 Posted Exported Enquiry More Options" at bounding box center [405, 47] width 693 height 19
click at [78, 52] on span "button" at bounding box center [74, 48] width 23 height 14
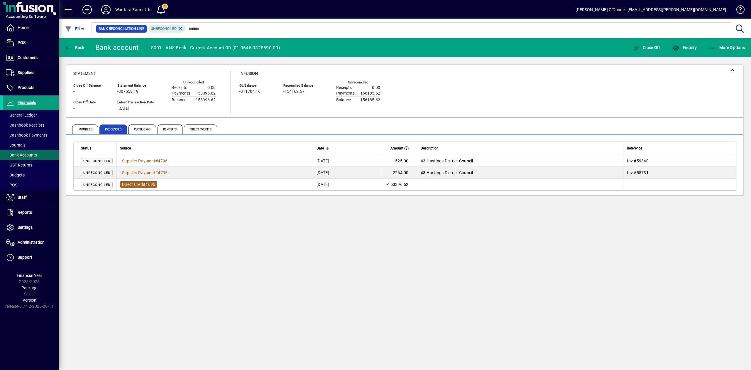
click at [140, 186] on span "Direct Credit" at bounding box center [133, 184] width 23 height 5
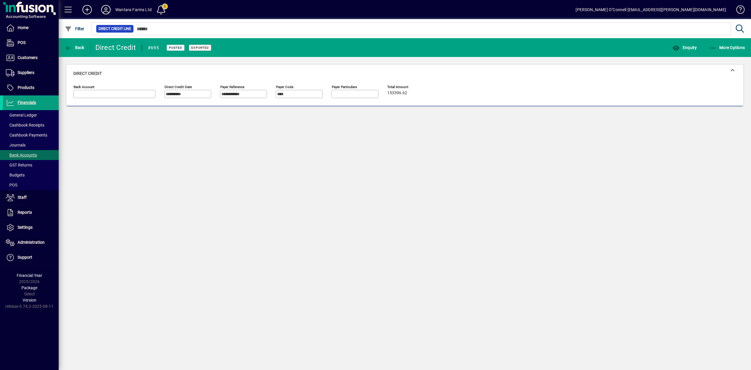
type input "**********"
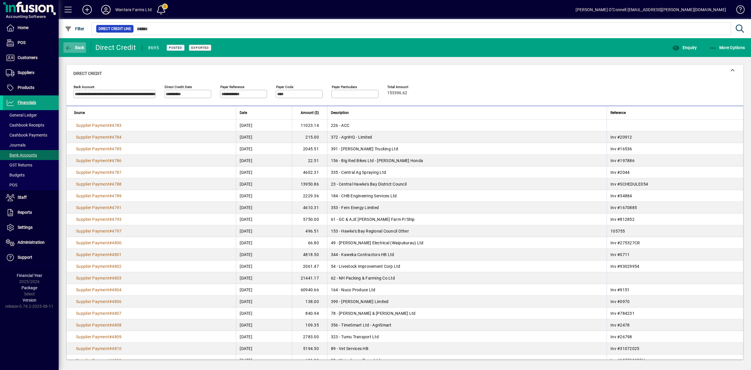
click at [76, 46] on span "Back" at bounding box center [75, 47] width 20 height 5
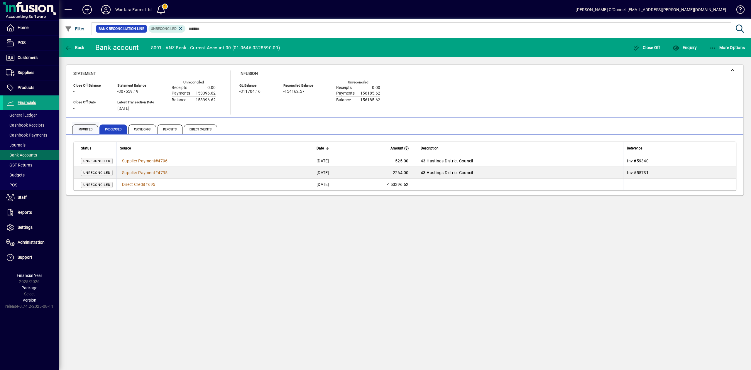
click at [81, 131] on span "Imported" at bounding box center [85, 128] width 26 height 9
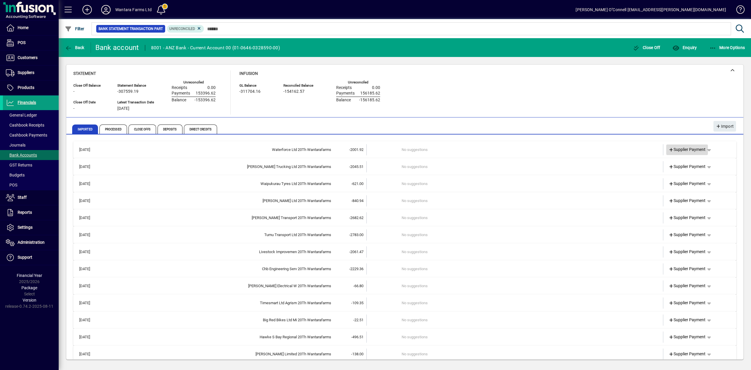
click at [691, 151] on span "Supplier Payment" at bounding box center [687, 149] width 37 height 6
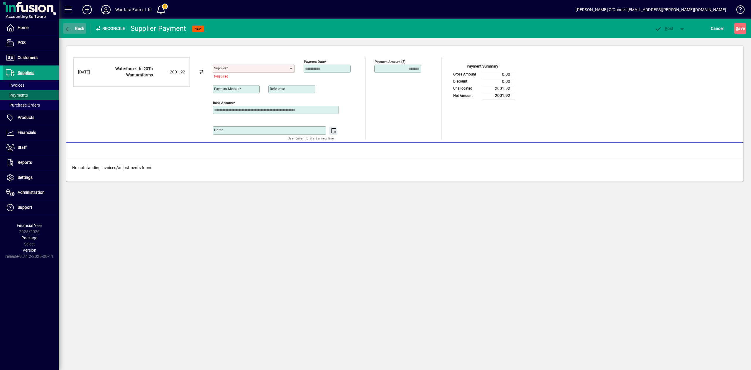
click at [75, 28] on span "Back" at bounding box center [75, 28] width 20 height 5
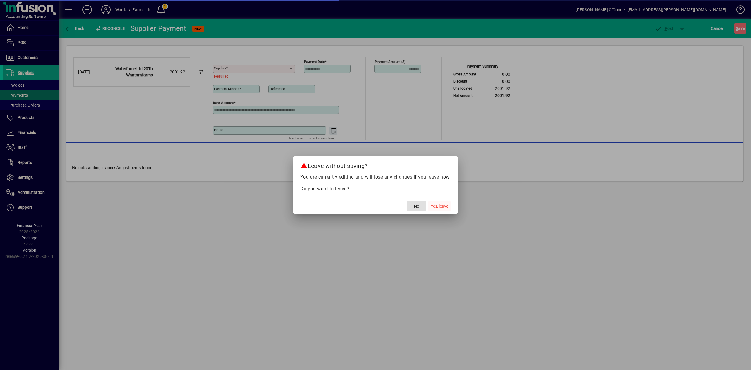
click at [439, 206] on span "Yes, leave" at bounding box center [440, 206] width 18 height 6
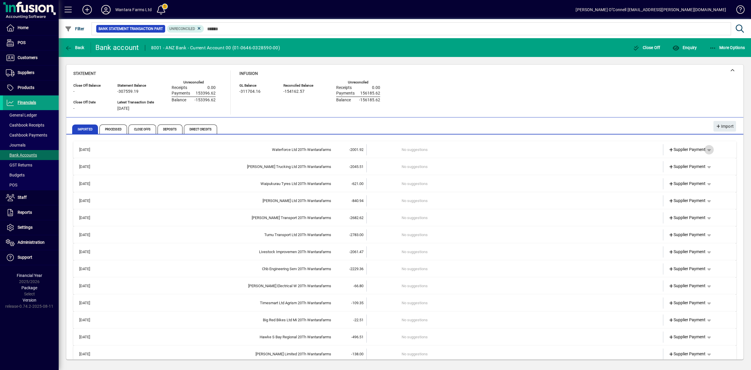
click at [706, 147] on span "button" at bounding box center [709, 150] width 14 height 14
click at [723, 146] on div at bounding box center [375, 185] width 751 height 370
click at [111, 128] on span "Processed" at bounding box center [114, 128] width 28 height 9
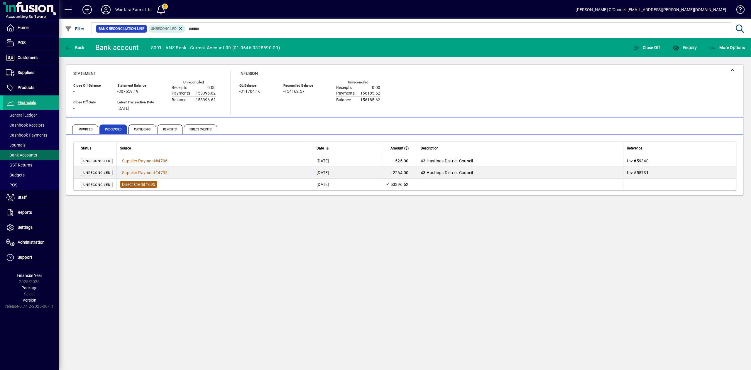
click at [134, 185] on span "Direct Credit" at bounding box center [133, 184] width 23 height 5
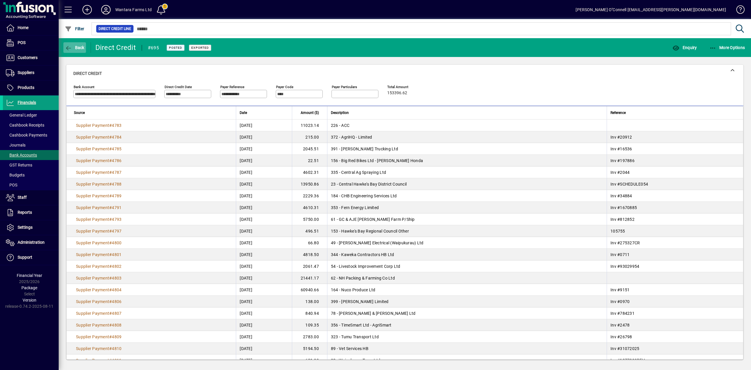
click at [71, 48] on icon "button" at bounding box center [68, 48] width 7 height 6
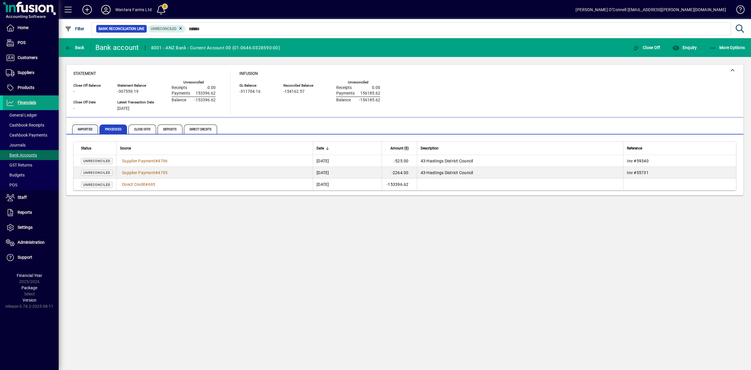
click at [83, 127] on span "Imported" at bounding box center [85, 128] width 26 height 9
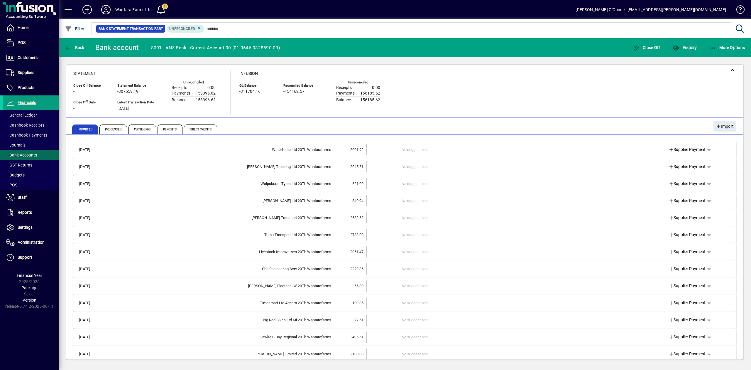
click at [406, 149] on td "No suggestions" at bounding box center [515, 149] width 227 height 11
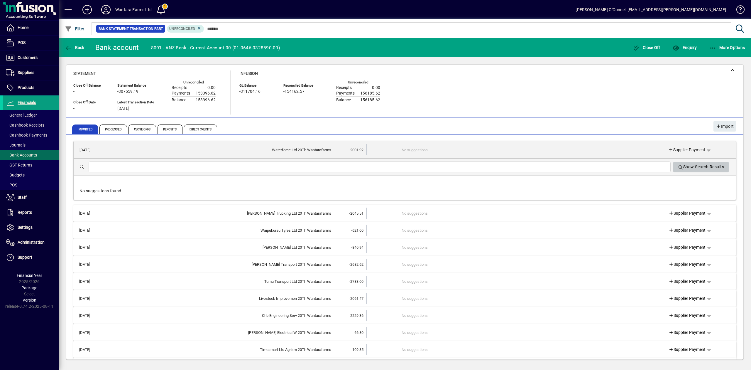
click at [679, 164] on span "Show Search Results" at bounding box center [701, 167] width 46 height 10
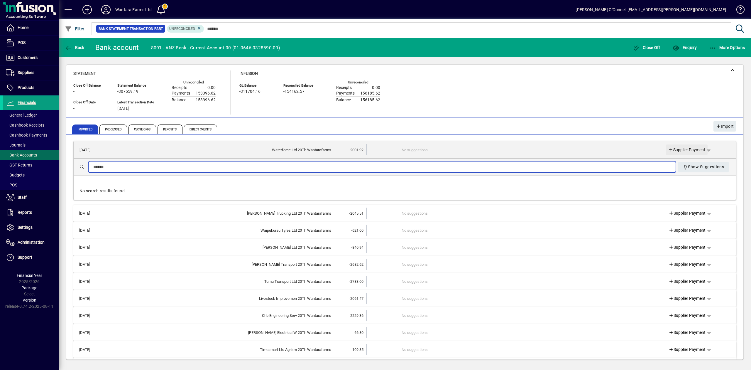
click at [669, 150] on icon at bounding box center [671, 150] width 5 height 4
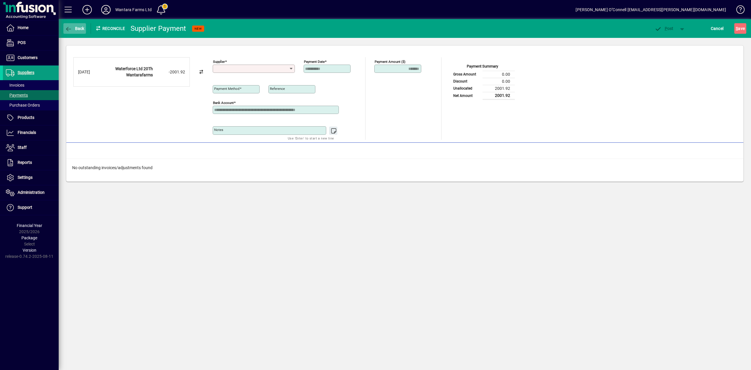
click at [70, 26] on icon "button" at bounding box center [68, 29] width 7 height 6
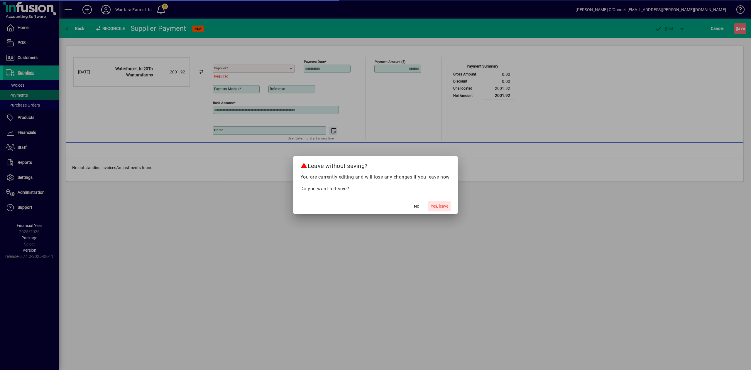
click at [441, 207] on span "Yes, leave" at bounding box center [440, 206] width 18 height 6
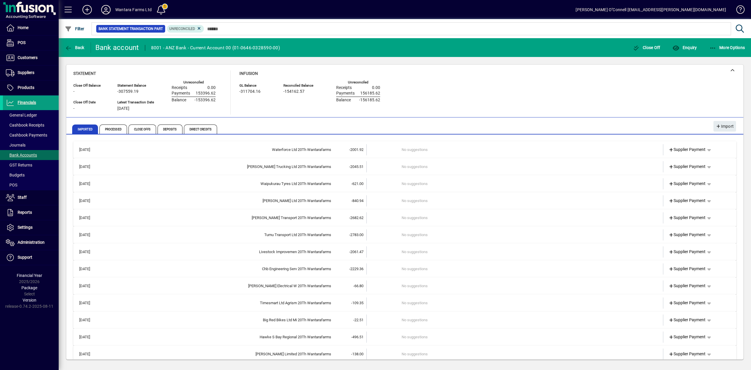
drag, startPoint x: 284, startPoint y: 149, endPoint x: 90, endPoint y: 151, distance: 194.6
click at [90, 151] on td "[DATE]" at bounding box center [90, 149] width 28 height 11
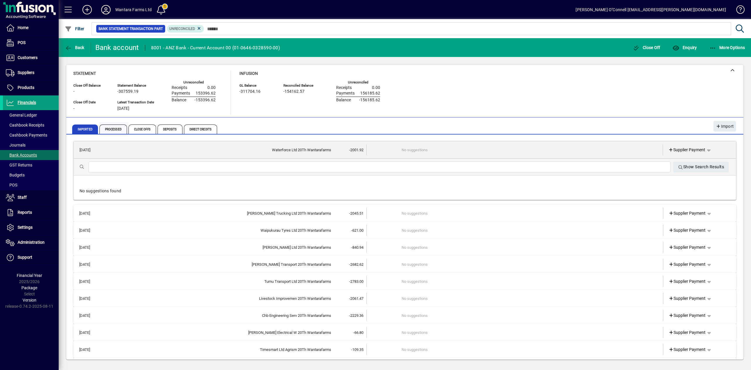
click at [115, 129] on span "Processed" at bounding box center [114, 128] width 28 height 9
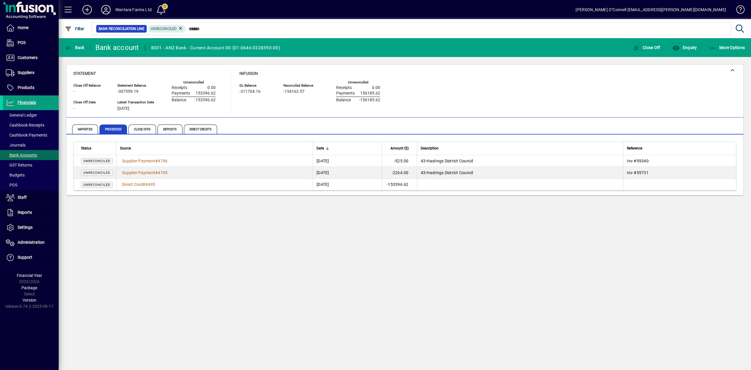
click at [161, 186] on td "Direct Credit # 695" at bounding box center [214, 184] width 197 height 12
click at [131, 183] on span "Direct Credit" at bounding box center [133, 184] width 23 height 5
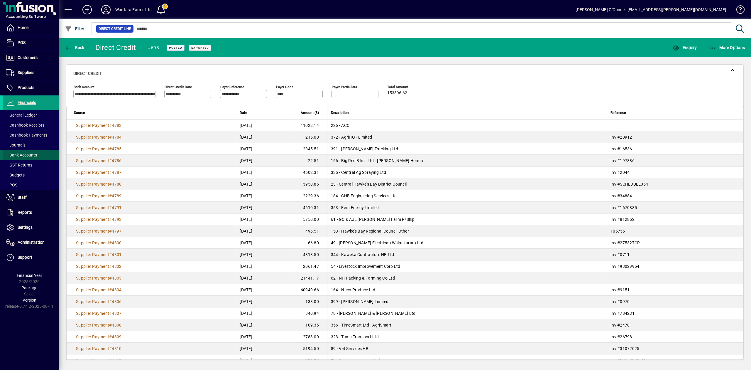
click at [25, 155] on span "Bank Accounts" at bounding box center [21, 155] width 31 height 5
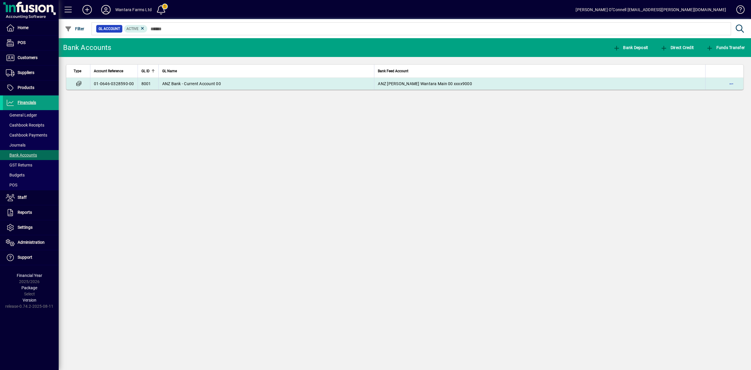
click at [114, 82] on td "01-0646-0328590-00" at bounding box center [114, 84] width 48 height 12
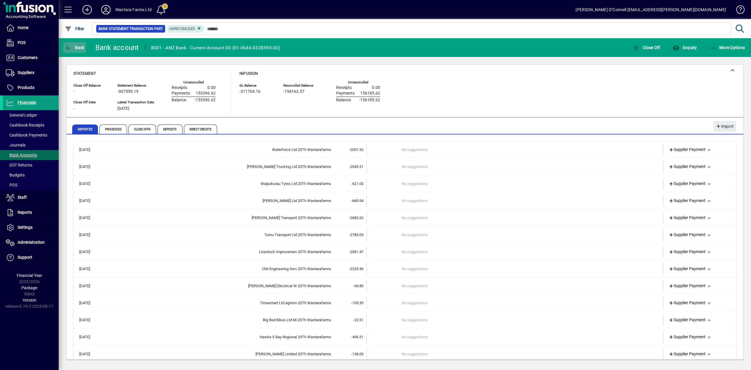
click at [68, 43] on span "button" at bounding box center [74, 48] width 23 height 14
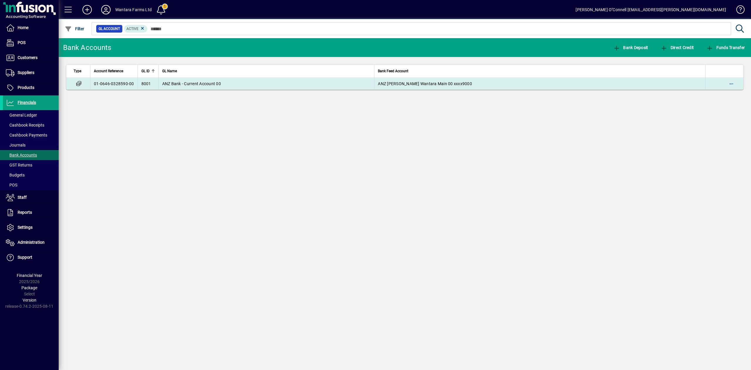
click at [121, 80] on td "01-0646-0328590-00" at bounding box center [114, 84] width 48 height 12
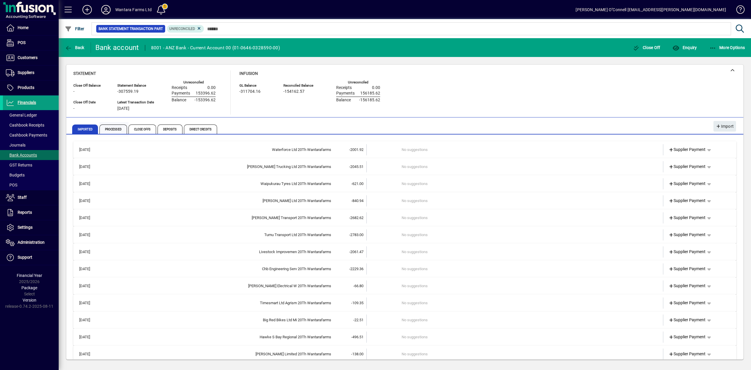
click at [118, 131] on span "Processed" at bounding box center [114, 128] width 28 height 9
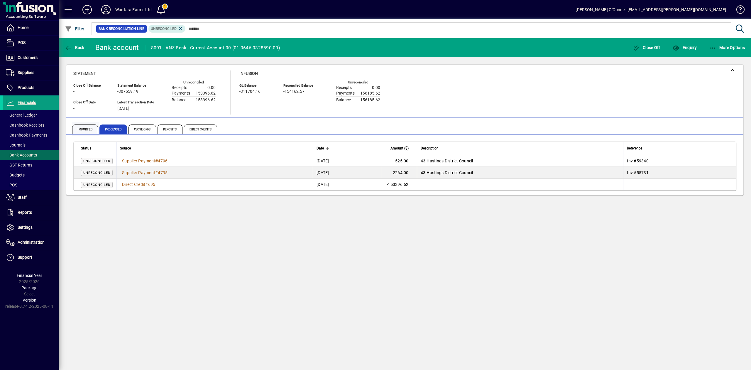
click at [87, 129] on span "Imported" at bounding box center [85, 128] width 26 height 9
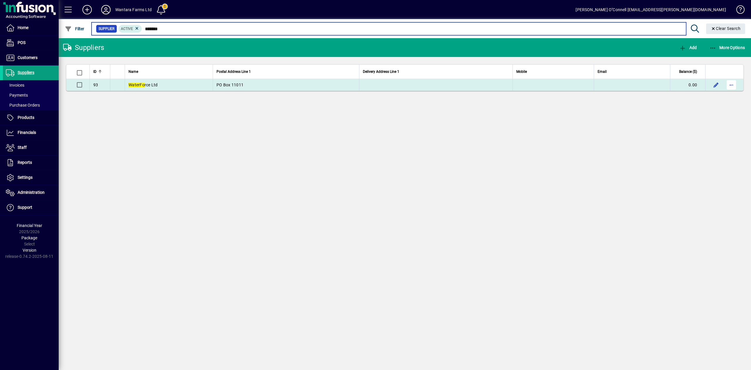
type input "*******"
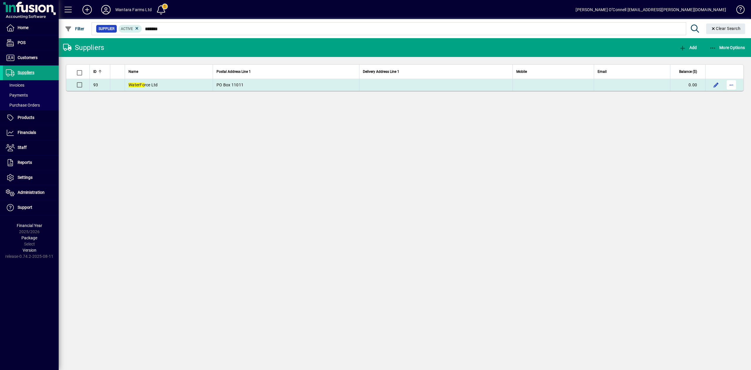
click at [732, 84] on span "button" at bounding box center [732, 85] width 14 height 14
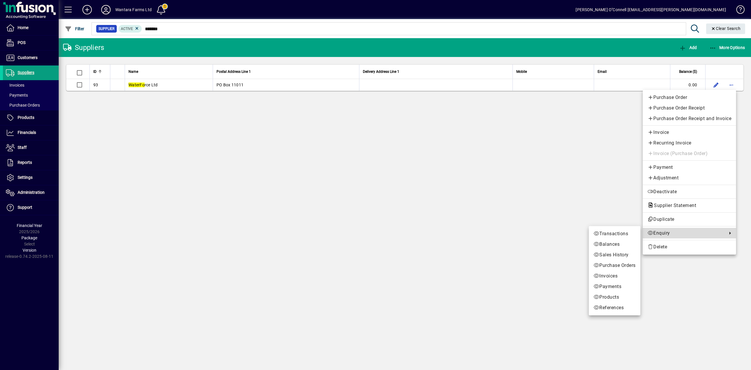
click at [670, 232] on span "Enquiry" at bounding box center [686, 233] width 77 height 7
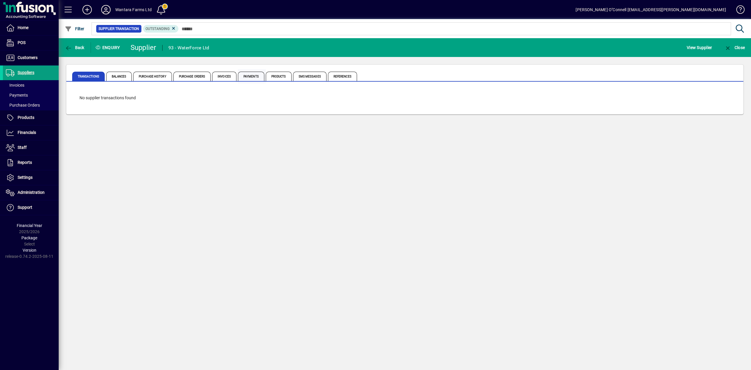
click at [250, 78] on span "Payments" at bounding box center [251, 76] width 26 height 9
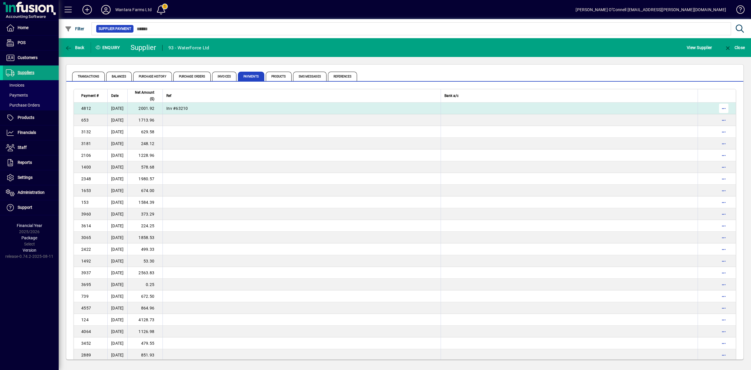
click at [721, 105] on span "button" at bounding box center [724, 108] width 14 height 14
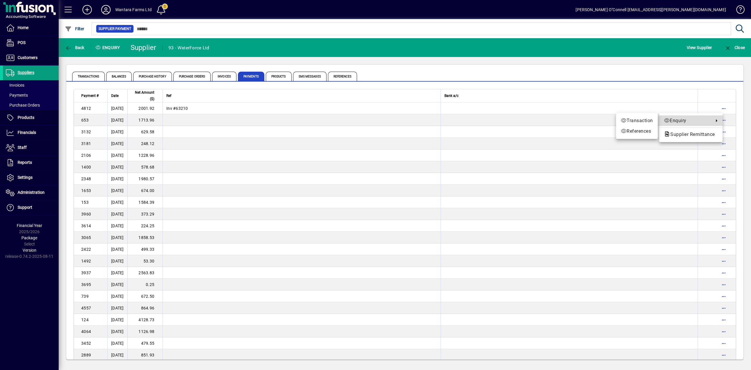
click at [700, 119] on span "Enquiry" at bounding box center [687, 120] width 47 height 7
